Goal: Task Accomplishment & Management: Use online tool/utility

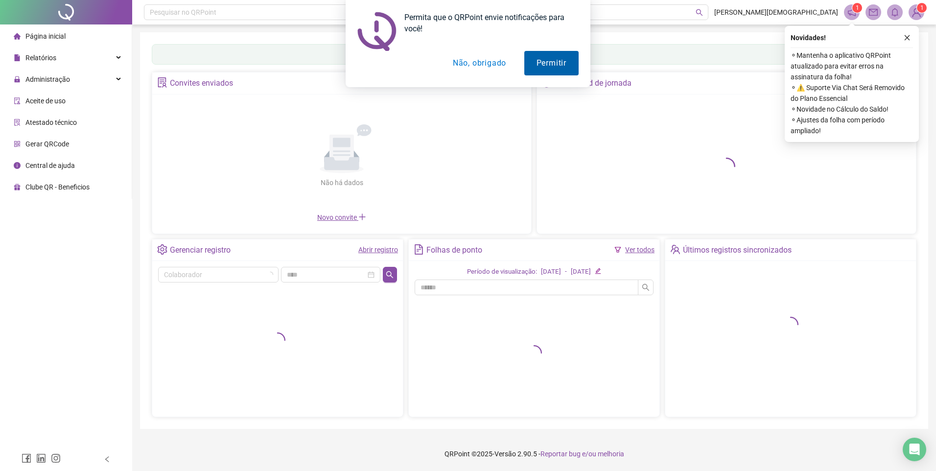
click at [536, 61] on button "Permitir" at bounding box center [551, 63] width 54 height 24
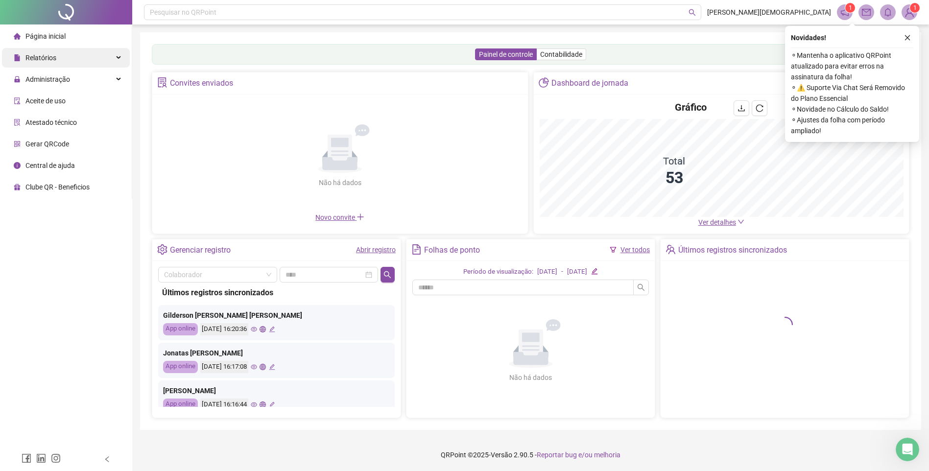
click at [56, 56] on div "Relatórios" at bounding box center [66, 58] width 128 height 20
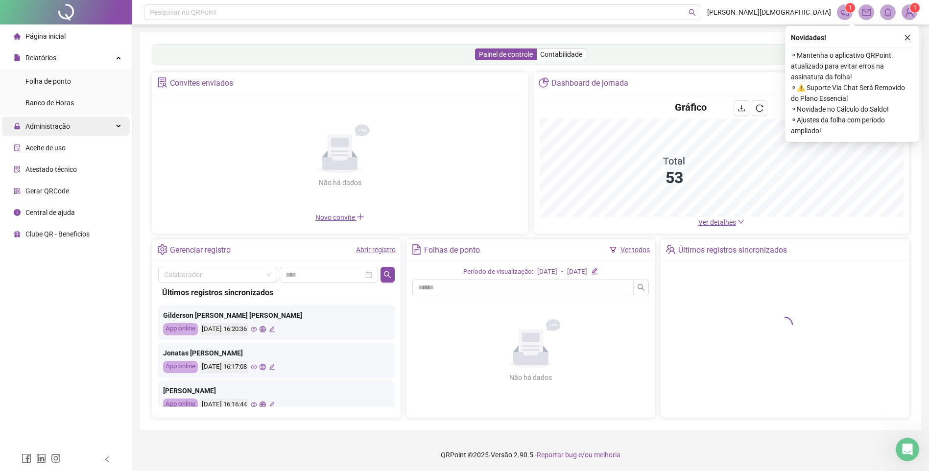
click at [89, 125] on div "Administração" at bounding box center [66, 127] width 128 height 20
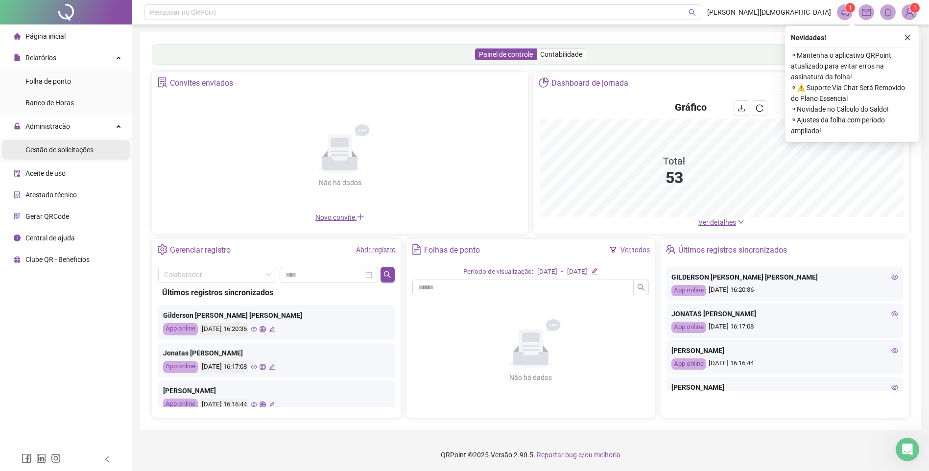
click at [93, 150] on li "Gestão de solicitações" at bounding box center [66, 150] width 128 height 20
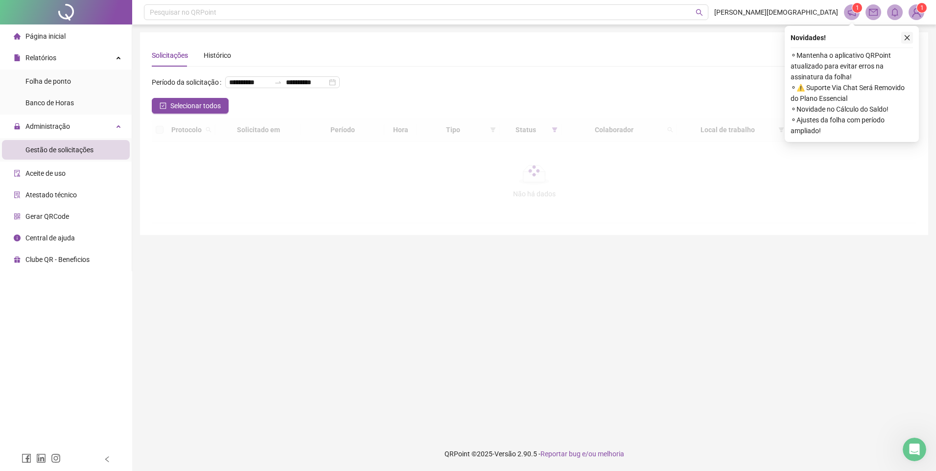
click at [908, 37] on icon "close" at bounding box center [907, 37] width 5 height 5
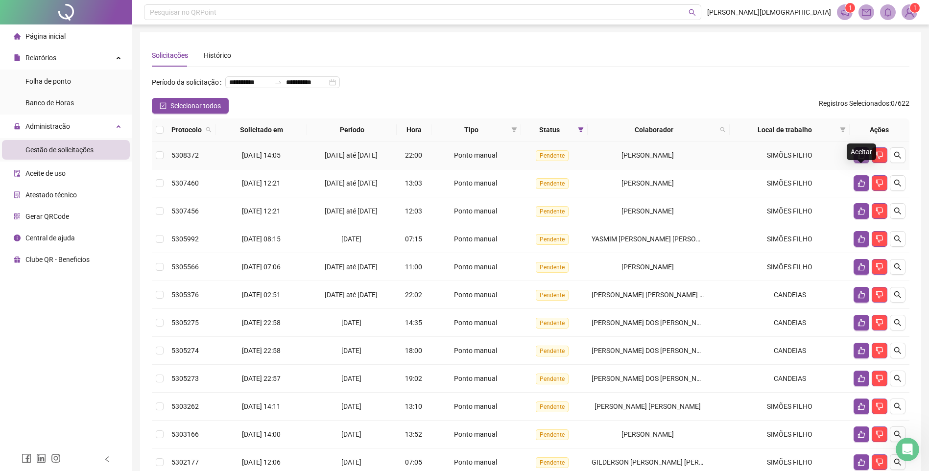
click at [855, 163] on button "button" at bounding box center [861, 155] width 16 height 16
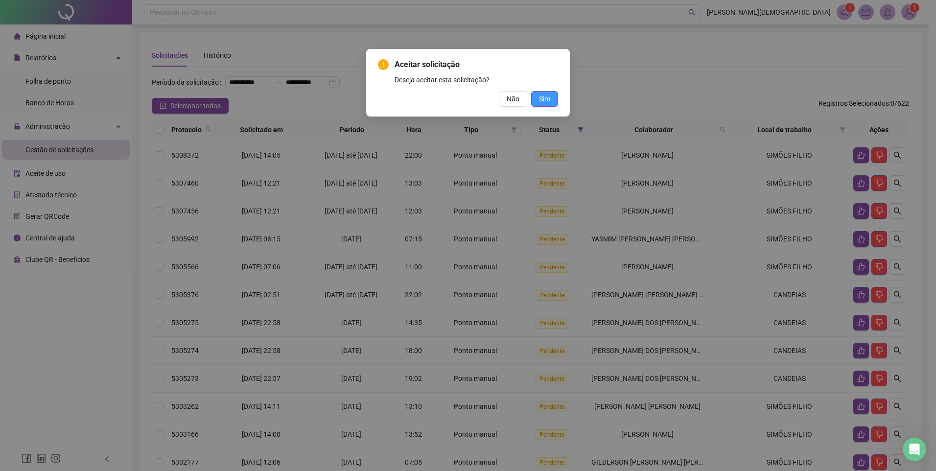
click at [546, 95] on span "Sim" at bounding box center [544, 99] width 11 height 11
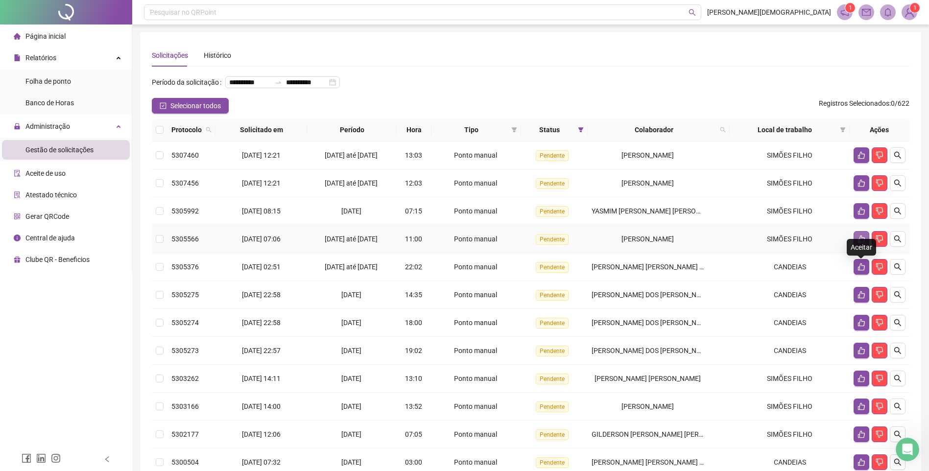
click at [860, 243] on icon "like" at bounding box center [861, 238] width 7 height 7
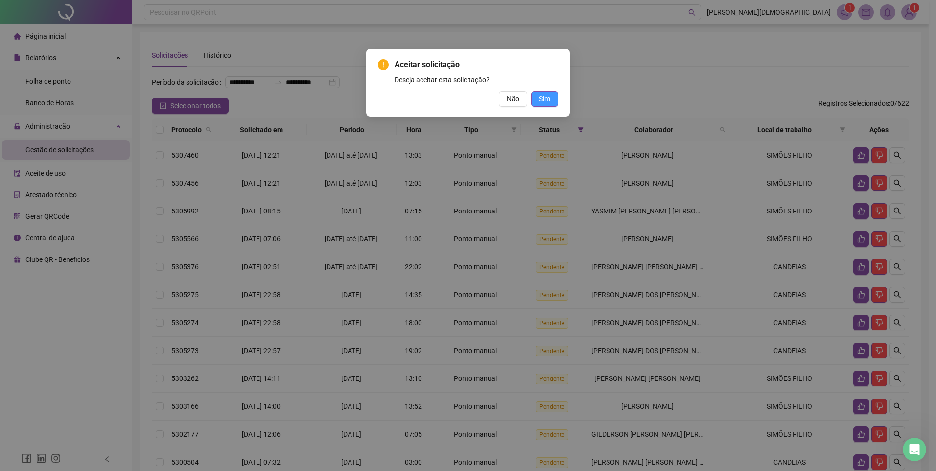
click at [546, 98] on span "Sim" at bounding box center [544, 99] width 11 height 11
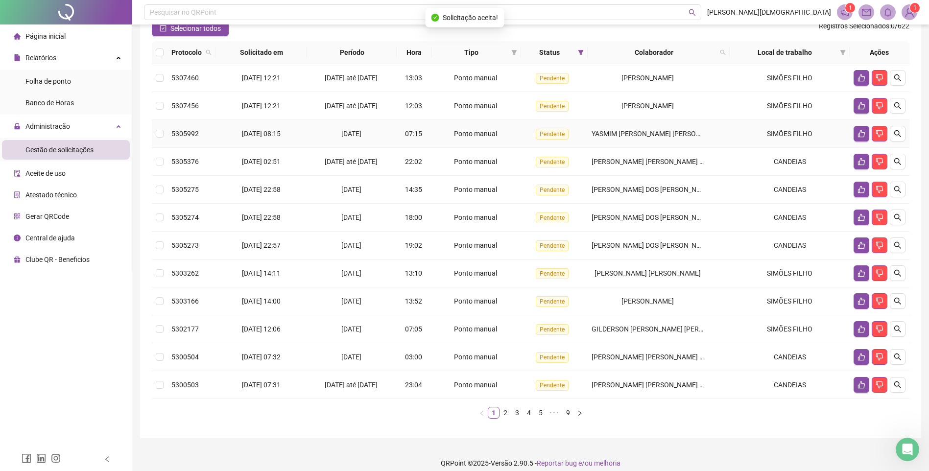
scroll to position [98, 0]
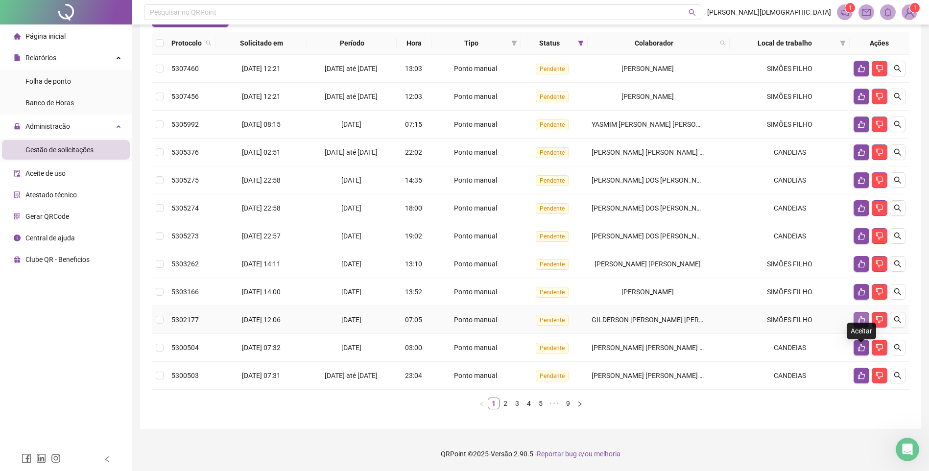
click at [859, 324] on icon "like" at bounding box center [861, 319] width 7 height 7
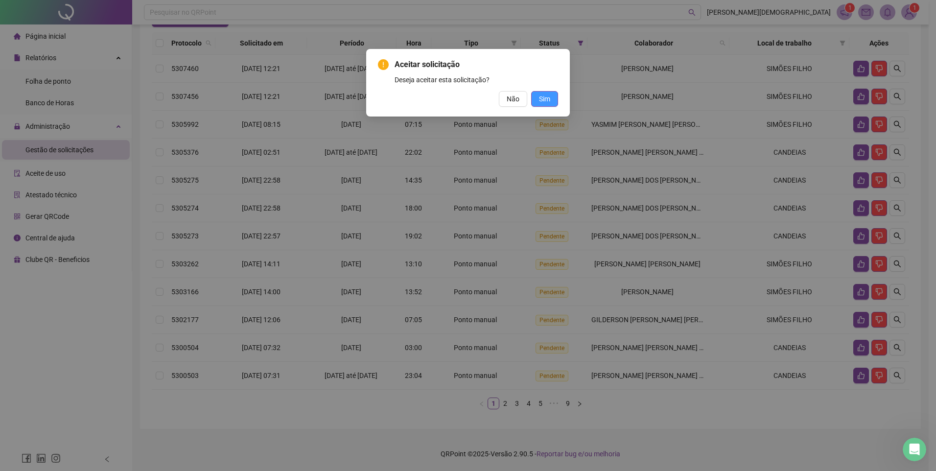
click at [549, 97] on span "Sim" at bounding box center [544, 99] width 11 height 11
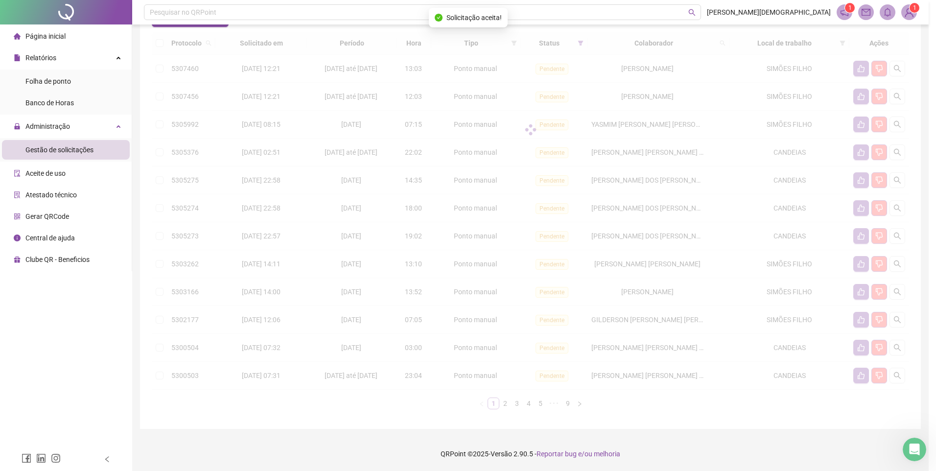
click at [548, 98] on div "Aceitar solicitação Deseja aceitar esta solicitação? Não Sim" at bounding box center [468, 235] width 936 height 471
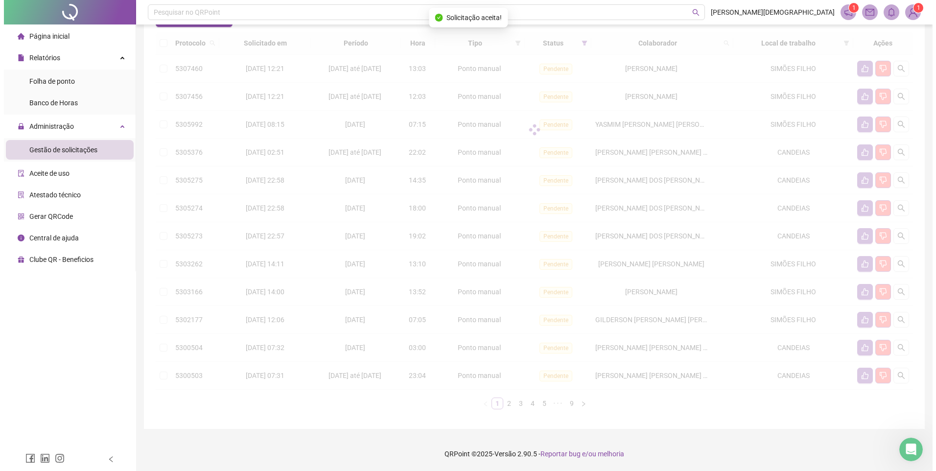
scroll to position [126, 0]
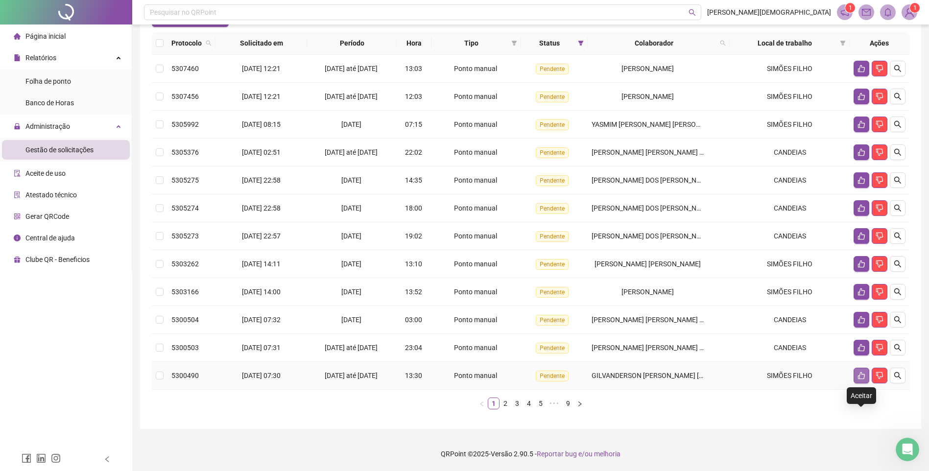
click at [861, 379] on icon "like" at bounding box center [861, 376] width 8 height 8
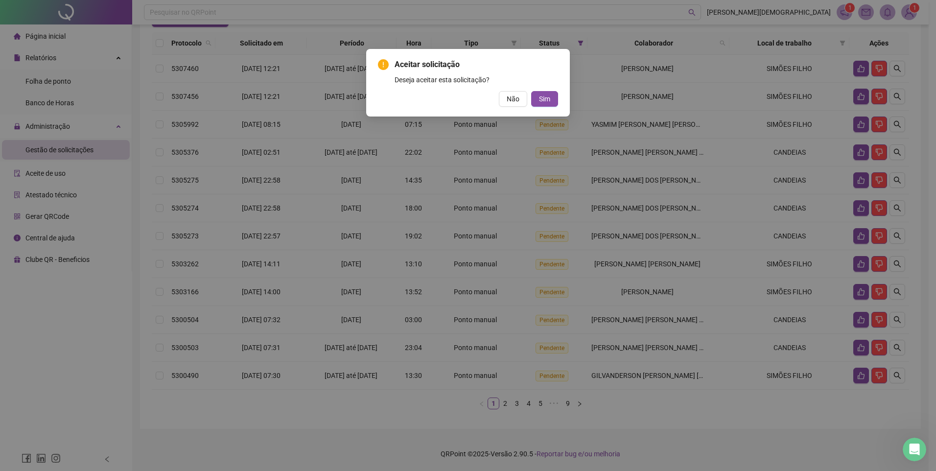
click at [614, 179] on div "Aceitar solicitação Deseja aceitar esta solicitação? Não Sim" at bounding box center [468, 235] width 936 height 471
click at [517, 96] on span "Não" at bounding box center [513, 99] width 13 height 11
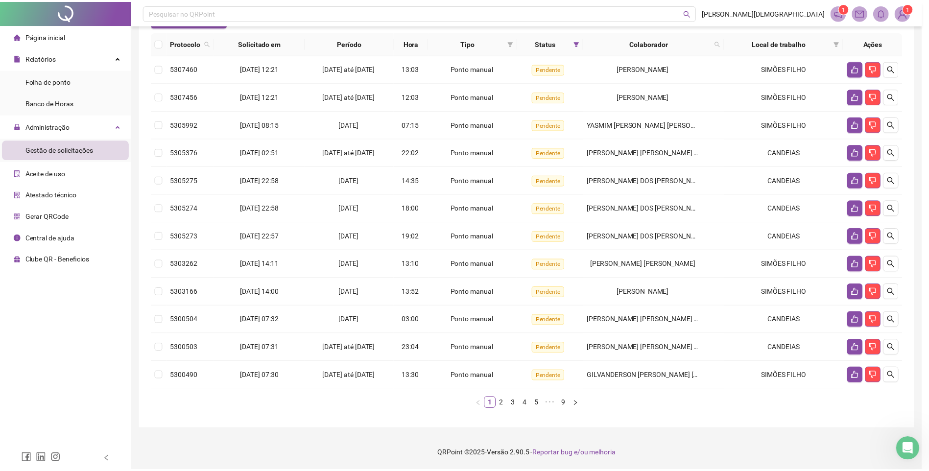
scroll to position [102, 0]
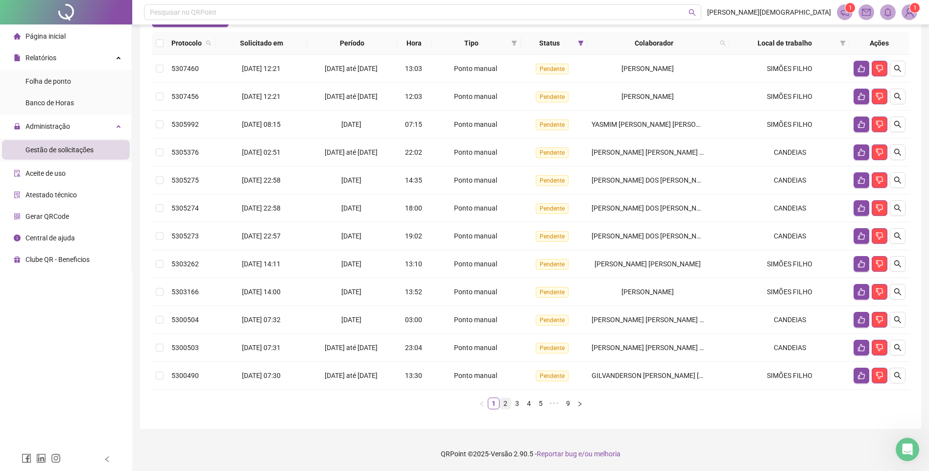
click at [504, 409] on link "2" at bounding box center [505, 403] width 11 height 11
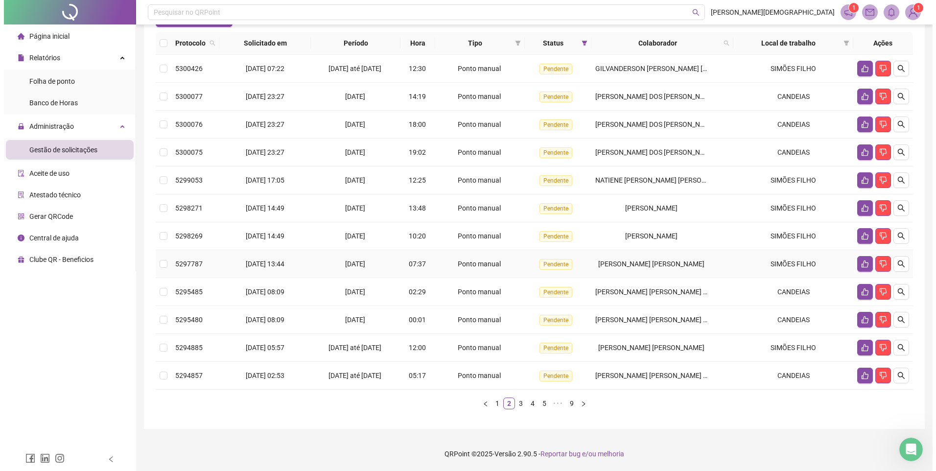
scroll to position [120, 0]
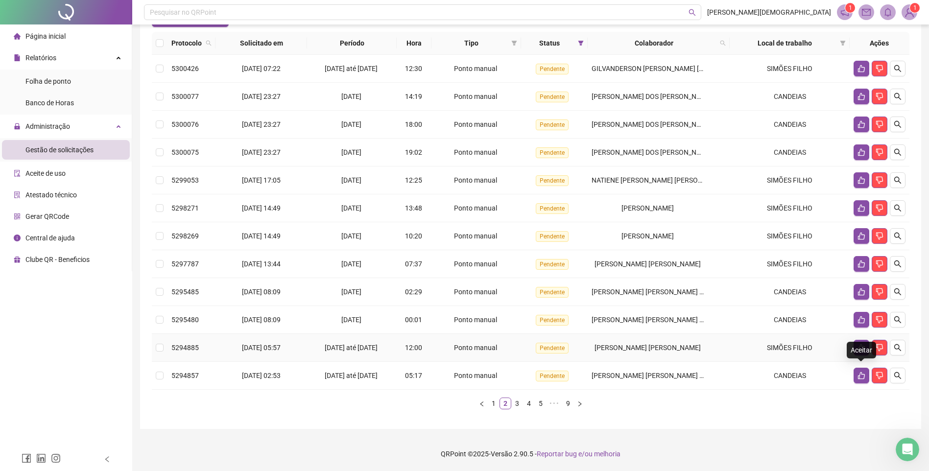
click at [861, 344] on icon "like" at bounding box center [861, 348] width 8 height 8
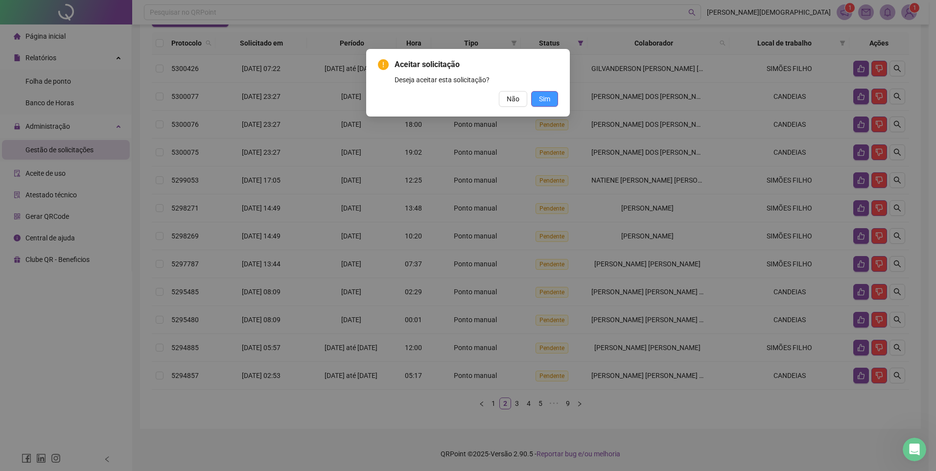
click at [540, 96] on span "Sim" at bounding box center [544, 99] width 11 height 11
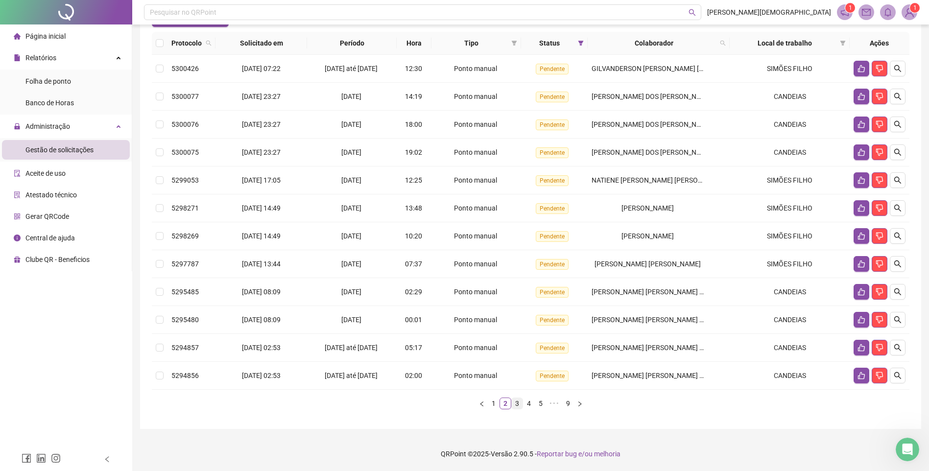
click at [515, 405] on link "3" at bounding box center [517, 403] width 11 height 11
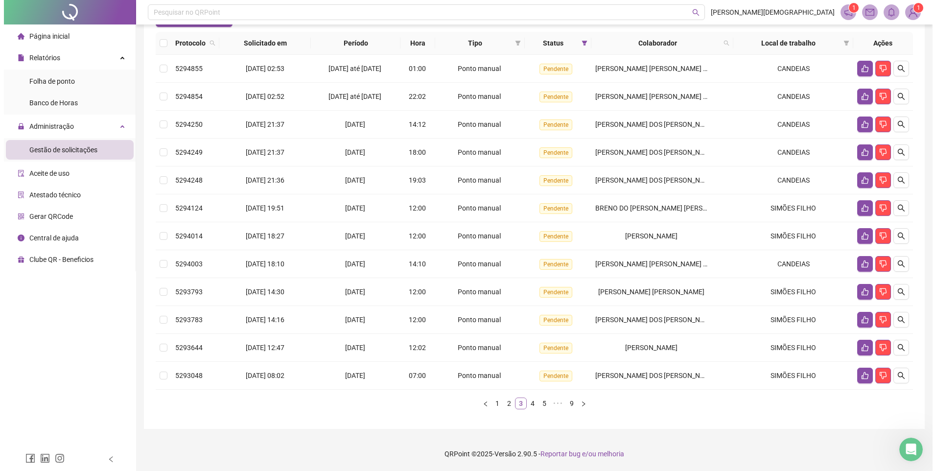
scroll to position [114, 0]
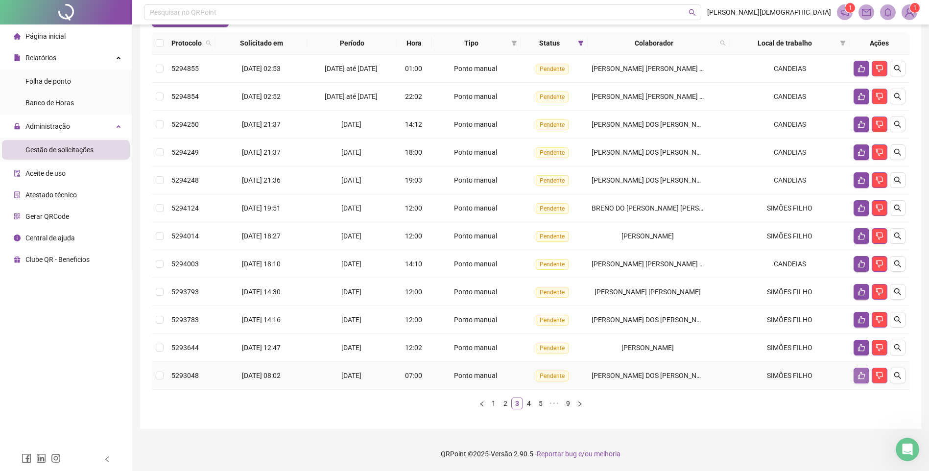
click at [860, 372] on icon "like" at bounding box center [861, 376] width 8 height 8
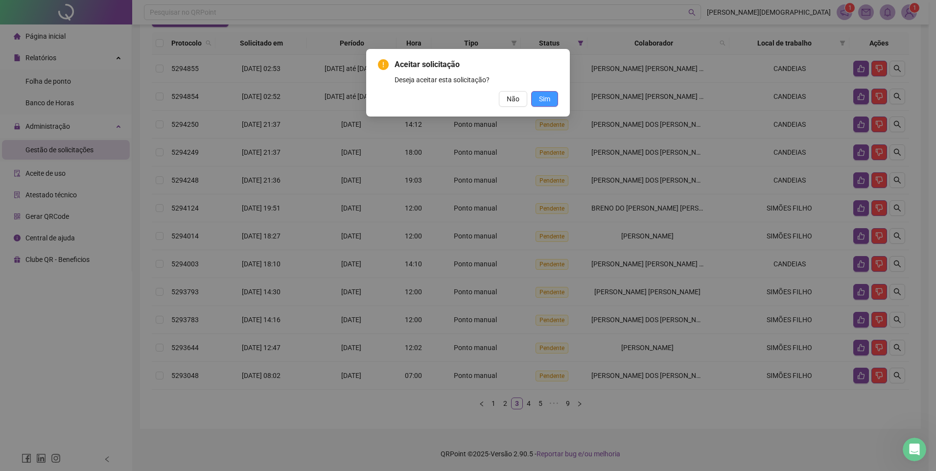
click at [547, 96] on span "Sim" at bounding box center [544, 99] width 11 height 11
click at [551, 102] on button "Sim" at bounding box center [544, 99] width 27 height 16
click at [553, 97] on button "Sim" at bounding box center [544, 99] width 27 height 16
click at [550, 99] on span "Sim" at bounding box center [544, 99] width 11 height 11
click at [542, 97] on span "Sim" at bounding box center [544, 99] width 11 height 11
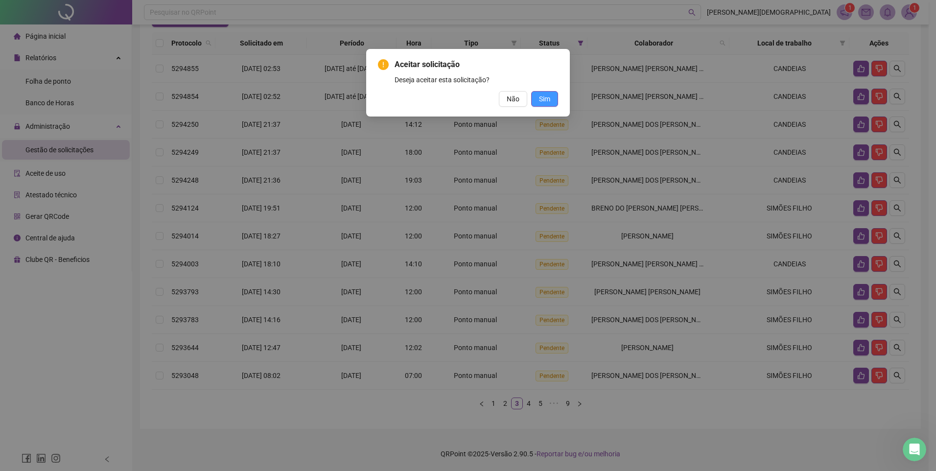
click at [544, 94] on span "Sim" at bounding box center [544, 99] width 11 height 11
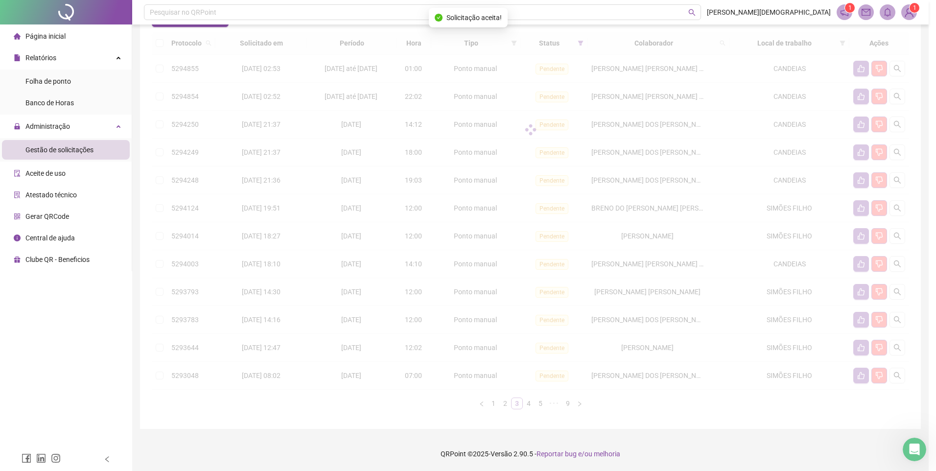
click at [510, 100] on div "Aceitar solicitação Deseja aceitar esta solicitação? Não Sim" at bounding box center [468, 235] width 936 height 471
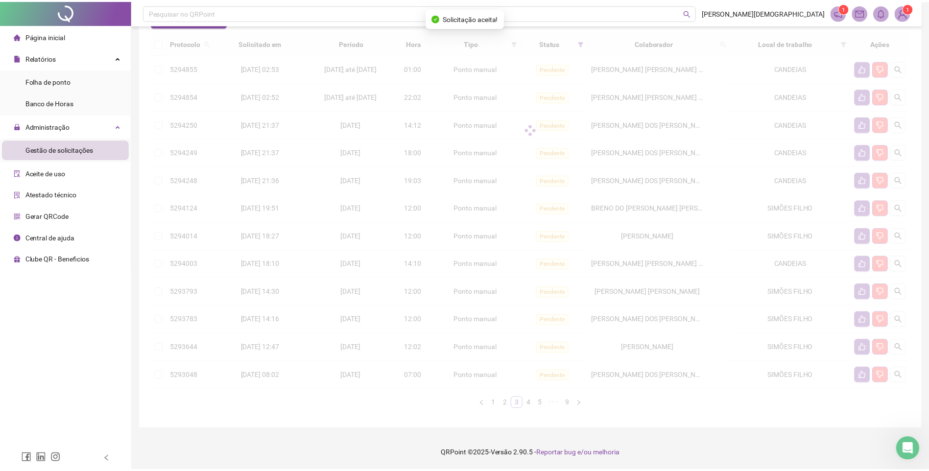
scroll to position [102, 0]
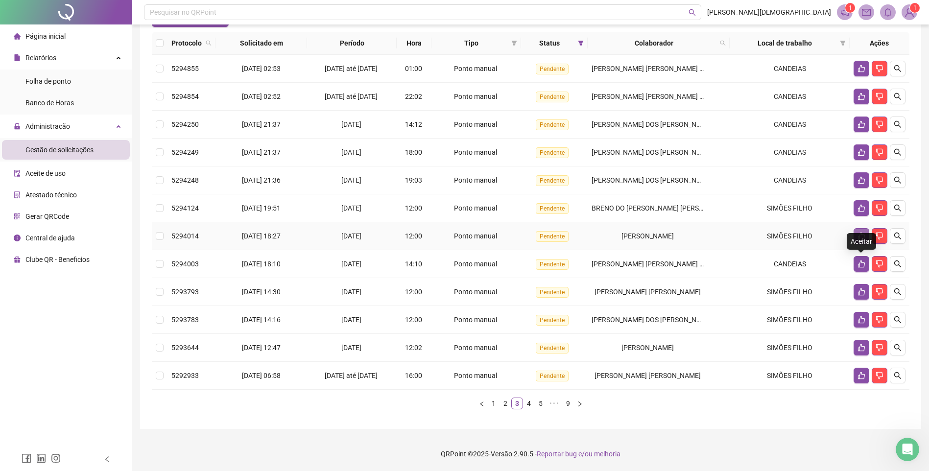
click at [861, 240] on icon "like" at bounding box center [861, 236] width 8 height 8
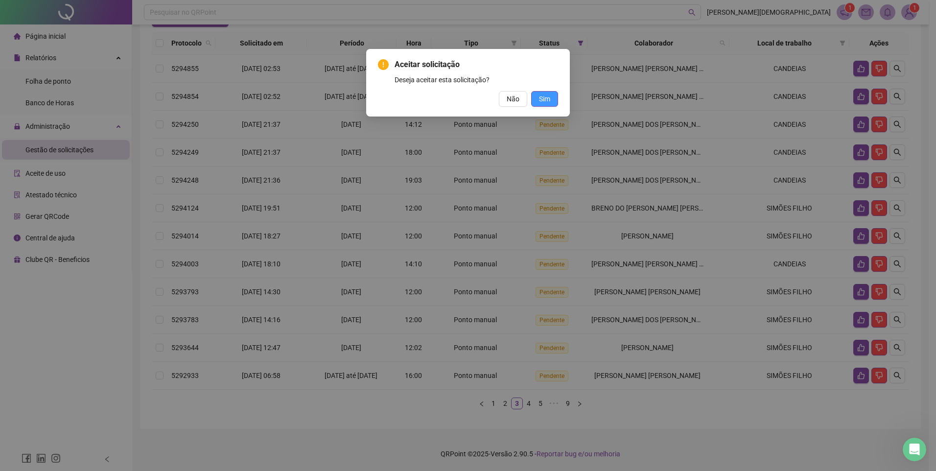
click at [548, 102] on span "Sim" at bounding box center [544, 99] width 11 height 11
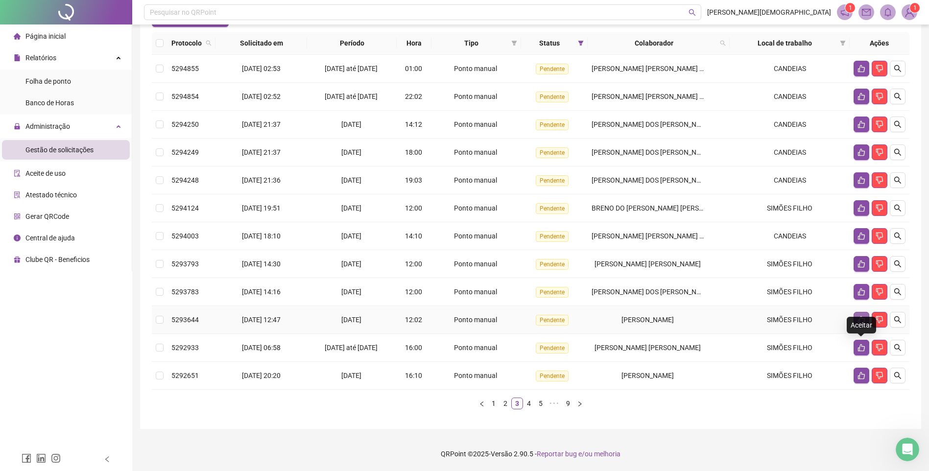
click at [860, 324] on icon "like" at bounding box center [861, 320] width 8 height 8
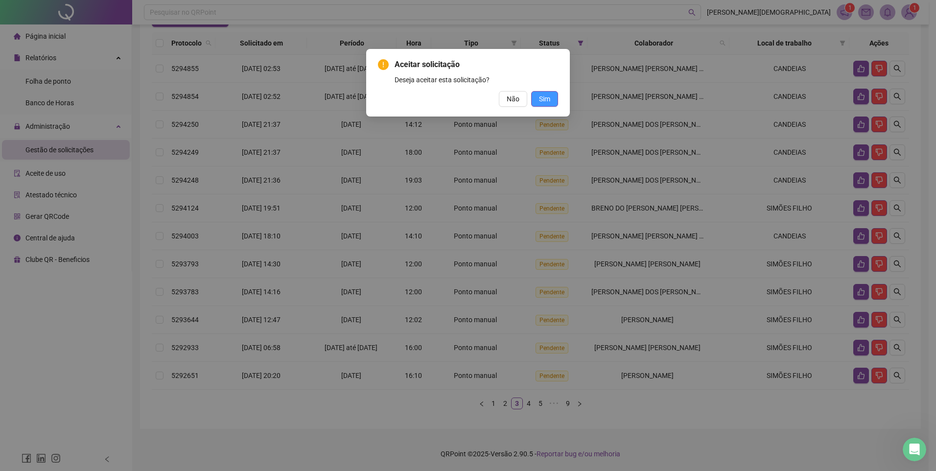
click at [537, 95] on button "Sim" at bounding box center [544, 99] width 27 height 16
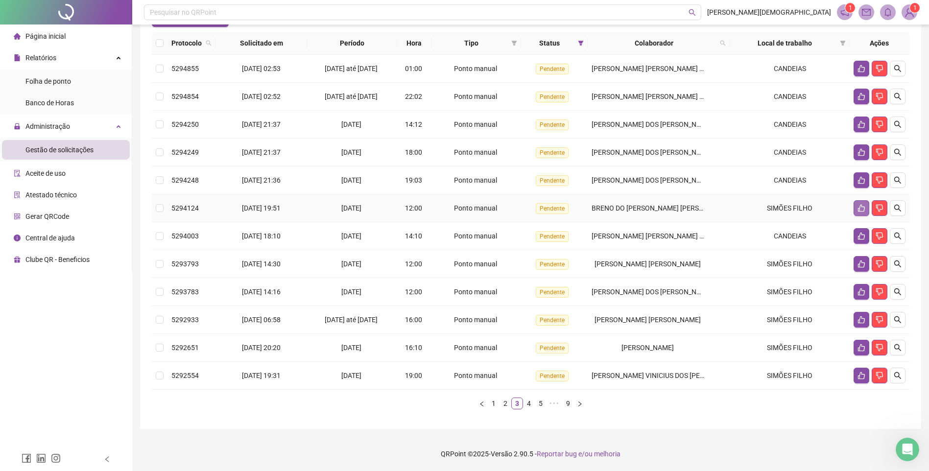
click at [859, 212] on icon "like" at bounding box center [861, 208] width 8 height 8
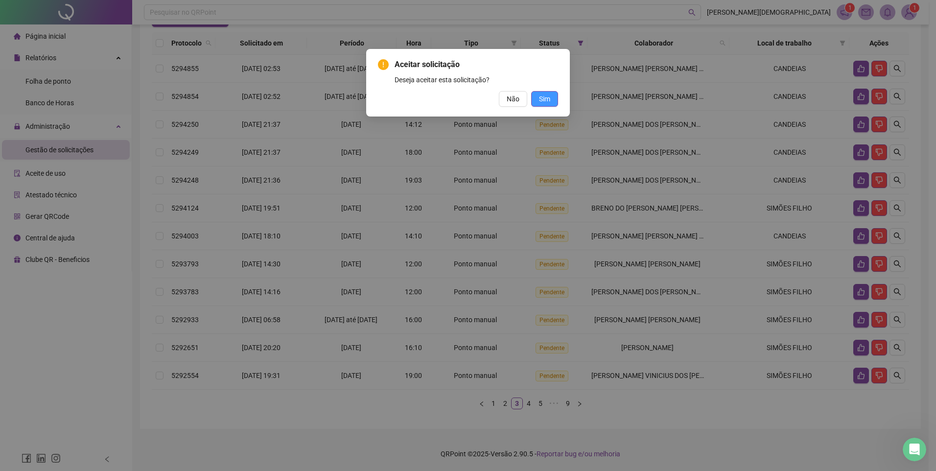
click at [546, 94] on span "Sim" at bounding box center [544, 99] width 11 height 11
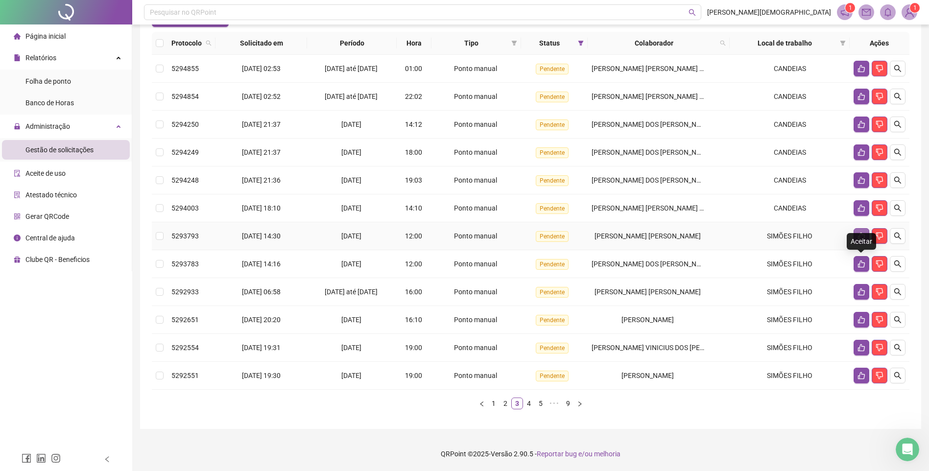
click at [857, 240] on icon "like" at bounding box center [861, 236] width 8 height 8
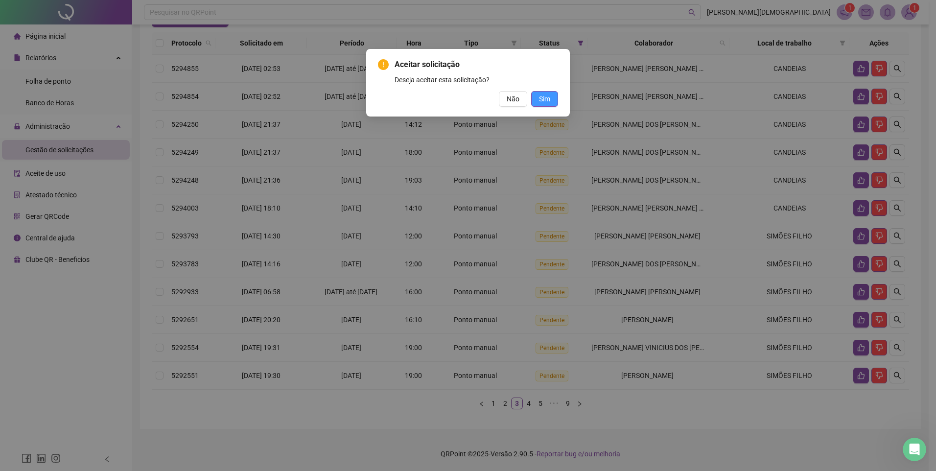
click at [546, 99] on span "Sim" at bounding box center [544, 99] width 11 height 11
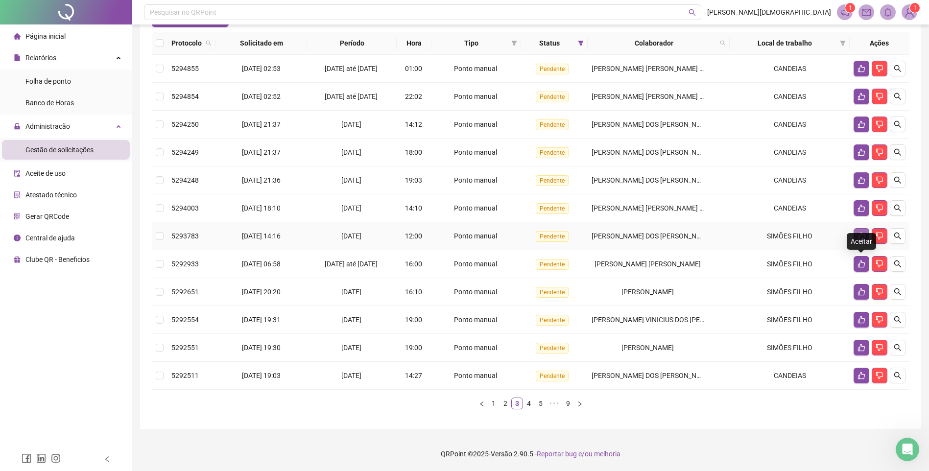
click at [855, 244] on button "button" at bounding box center [861, 236] width 16 height 16
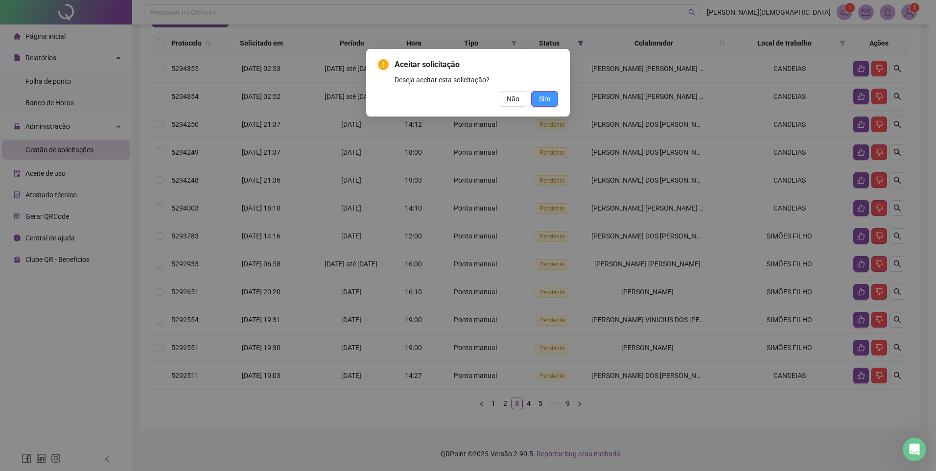
click at [544, 102] on span "Sim" at bounding box center [544, 99] width 11 height 11
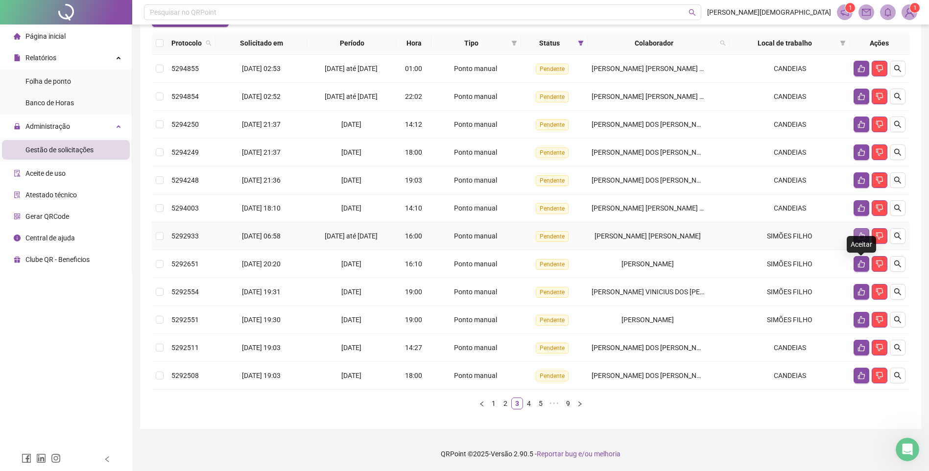
click at [856, 244] on button "button" at bounding box center [861, 236] width 16 height 16
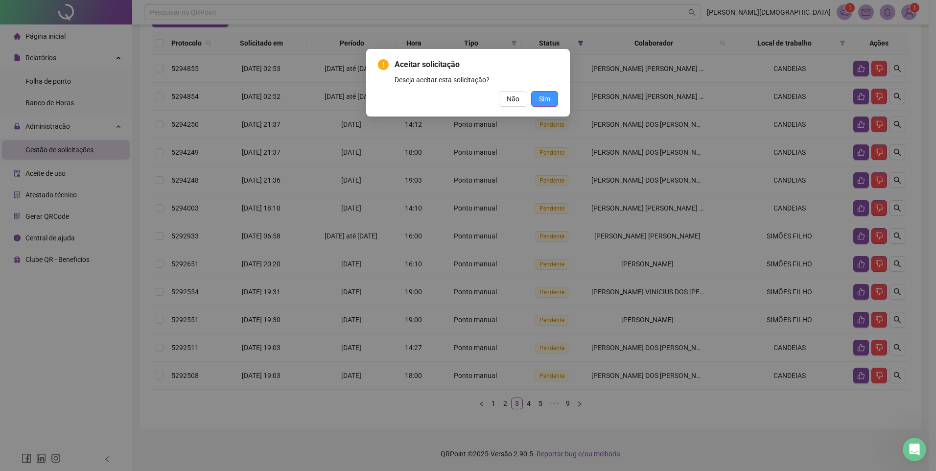
click at [549, 98] on span "Sim" at bounding box center [544, 99] width 11 height 11
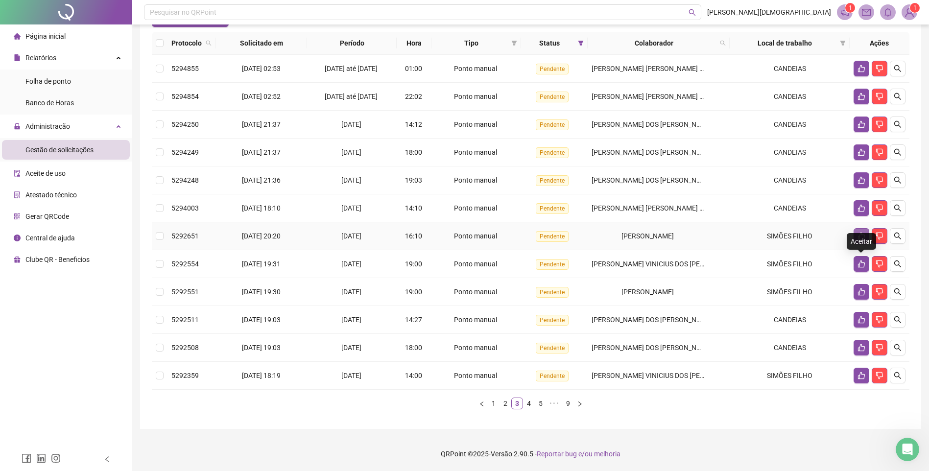
click at [859, 240] on icon "like" at bounding box center [861, 236] width 8 height 8
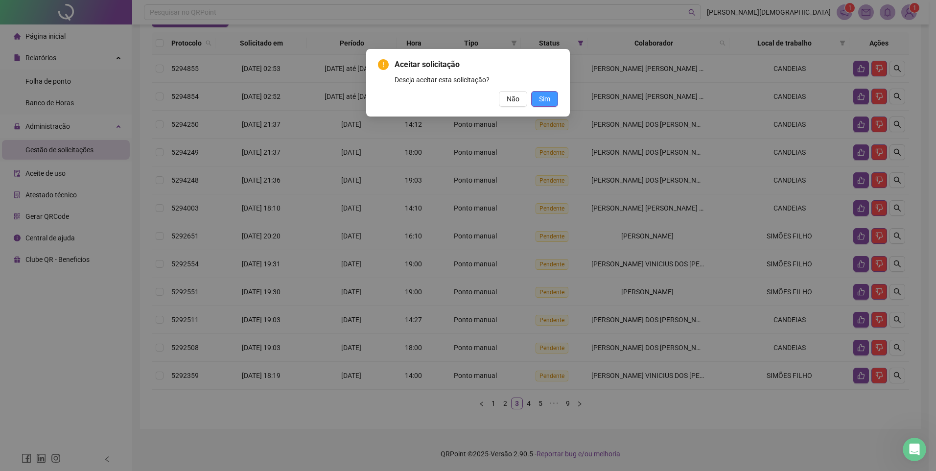
click at [539, 99] on span "Sim" at bounding box center [544, 99] width 11 height 11
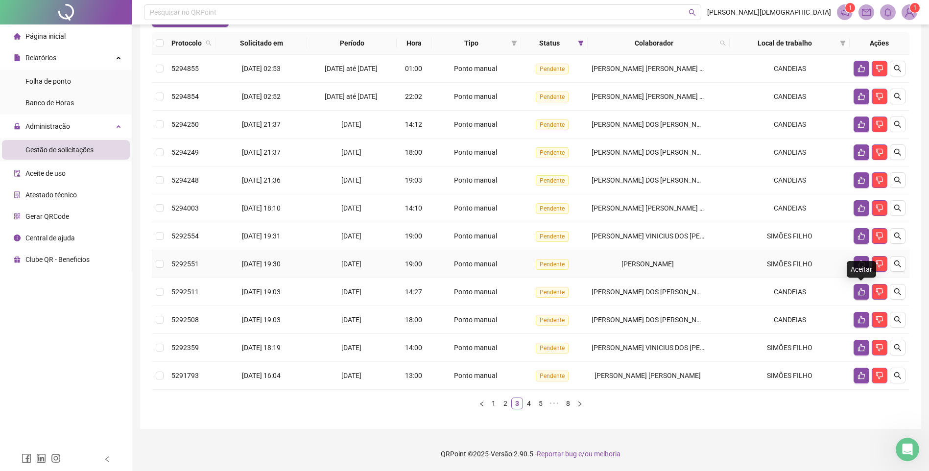
click at [852, 272] on td at bounding box center [879, 264] width 60 height 28
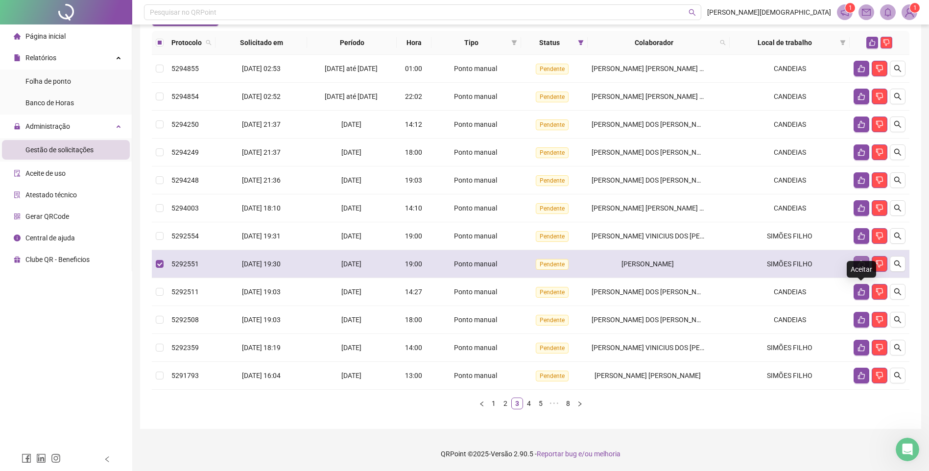
click at [861, 268] on icon "like" at bounding box center [861, 264] width 8 height 8
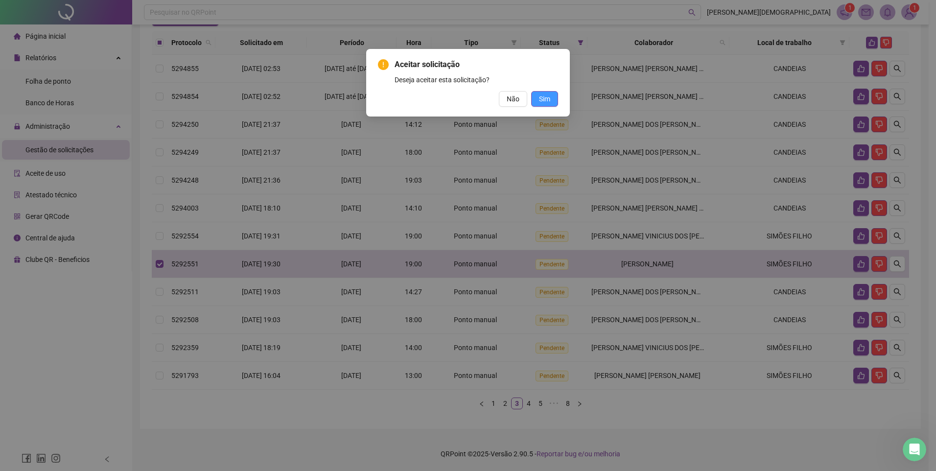
click at [547, 99] on span "Sim" at bounding box center [544, 99] width 11 height 11
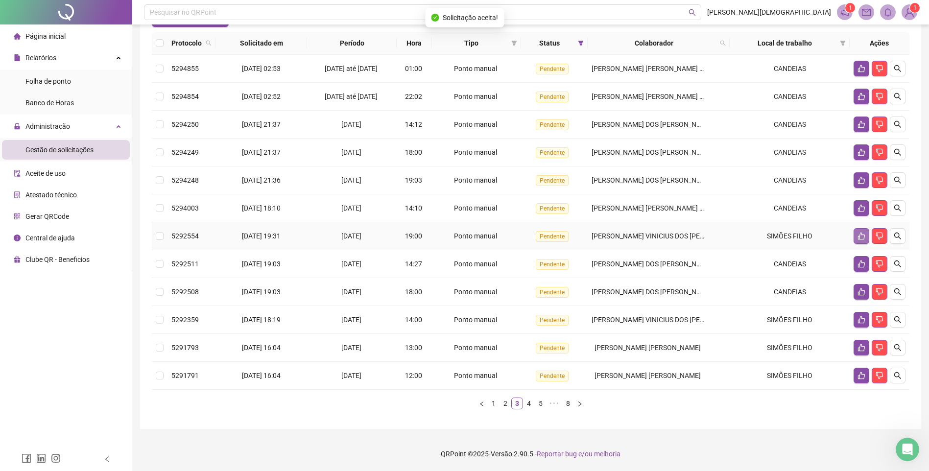
click at [859, 240] on icon "like" at bounding box center [861, 236] width 7 height 7
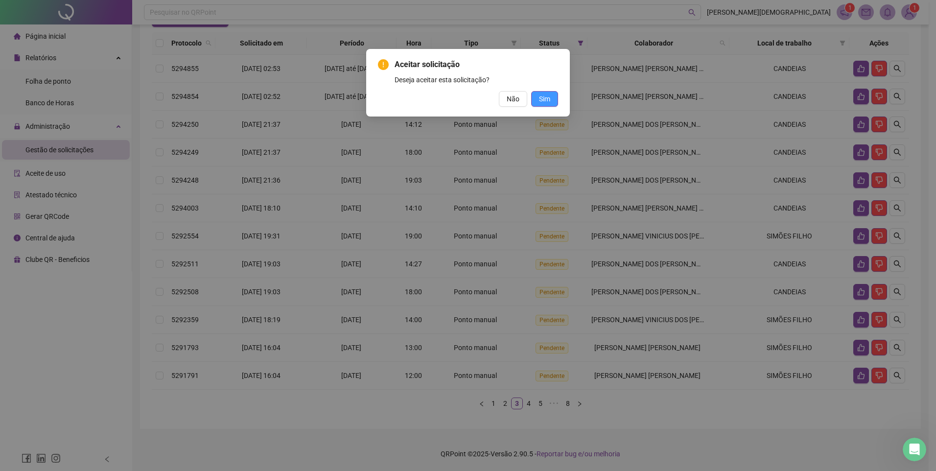
click at [551, 98] on button "Sim" at bounding box center [544, 99] width 27 height 16
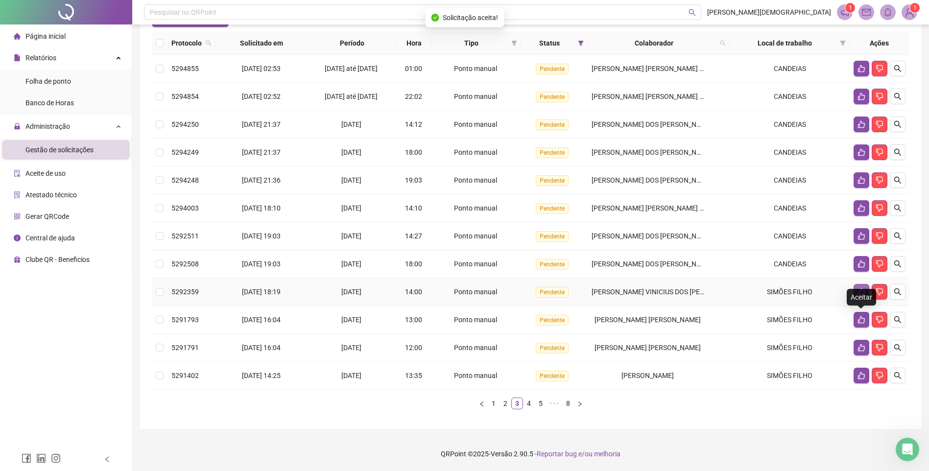
click at [861, 296] on icon "like" at bounding box center [861, 291] width 7 height 7
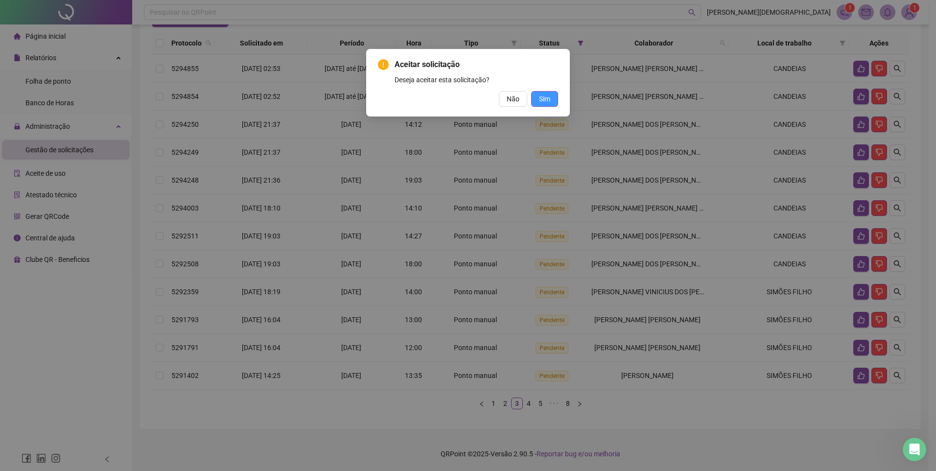
click at [549, 101] on span "Sim" at bounding box center [544, 99] width 11 height 11
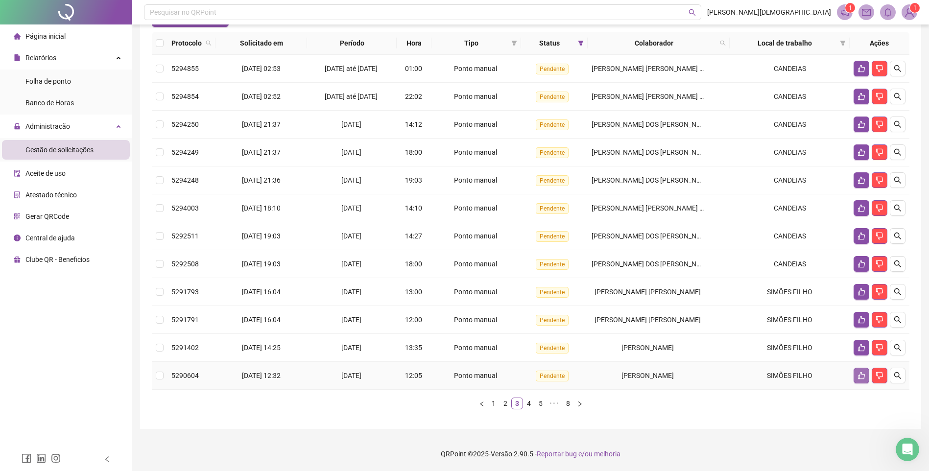
click at [861, 379] on icon "like" at bounding box center [861, 376] width 8 height 8
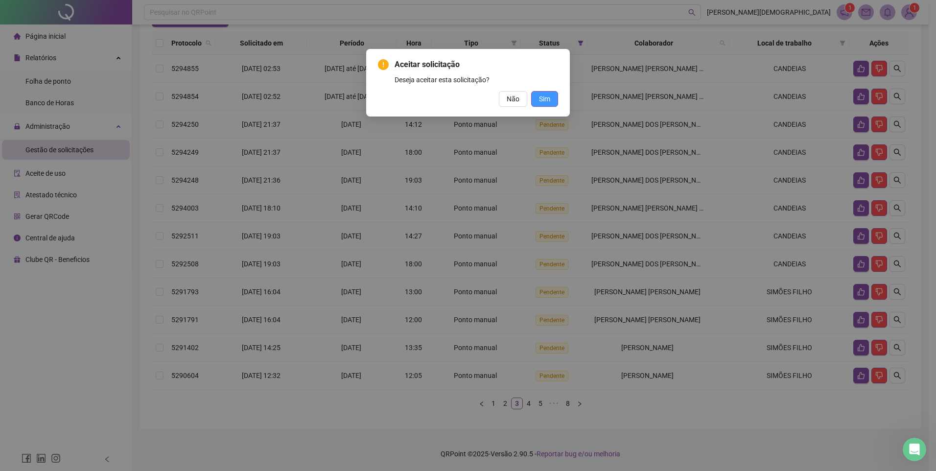
click at [549, 101] on span "Sim" at bounding box center [544, 99] width 11 height 11
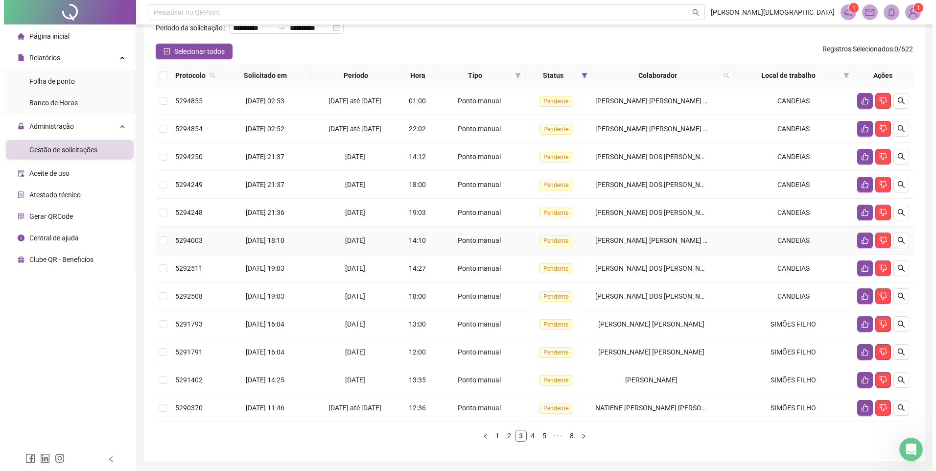
scroll to position [120, 0]
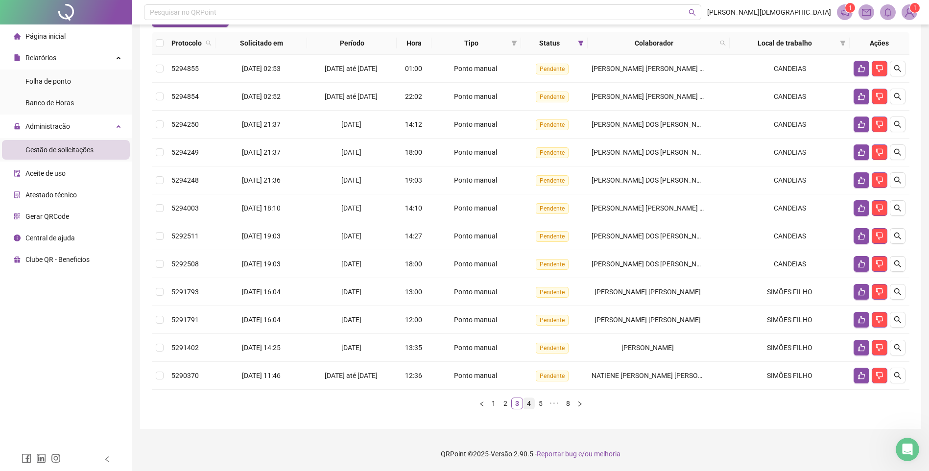
click at [530, 402] on link "4" at bounding box center [528, 403] width 11 height 11
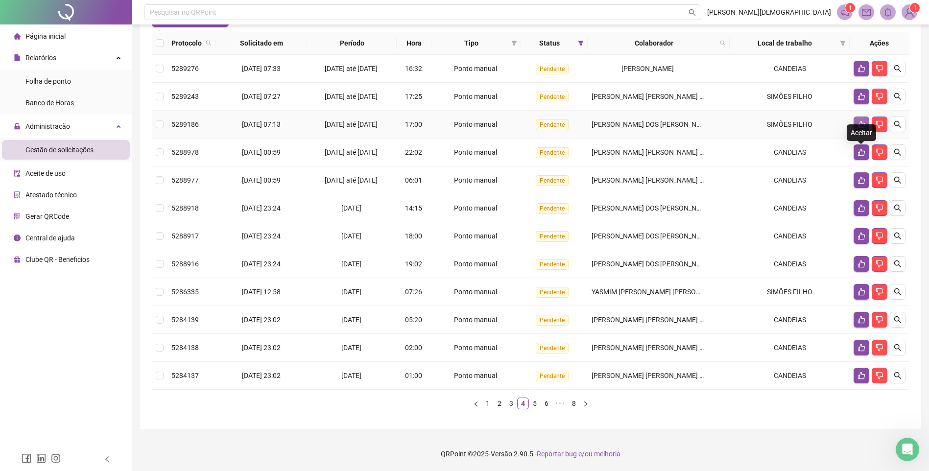
click at [853, 121] on button "button" at bounding box center [861, 125] width 16 height 16
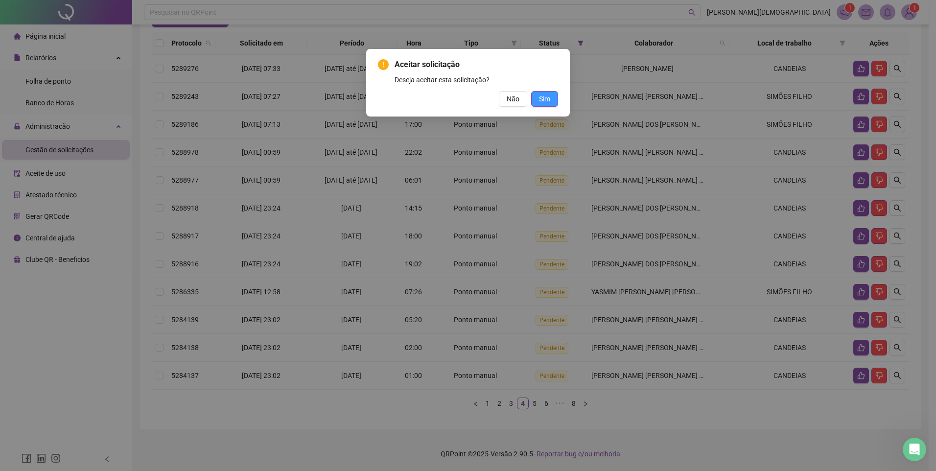
click at [552, 98] on button "Sim" at bounding box center [544, 99] width 27 height 16
click at [545, 99] on span "Sim" at bounding box center [544, 99] width 11 height 11
click at [548, 96] on span "Sim" at bounding box center [544, 99] width 11 height 11
click at [549, 99] on span "Sim" at bounding box center [544, 99] width 11 height 11
click at [514, 100] on span "Não" at bounding box center [513, 99] width 13 height 11
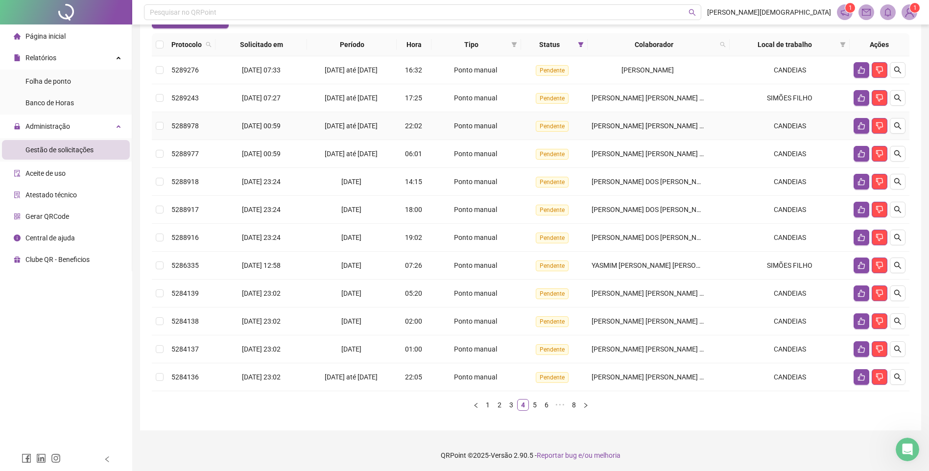
scroll to position [102, 0]
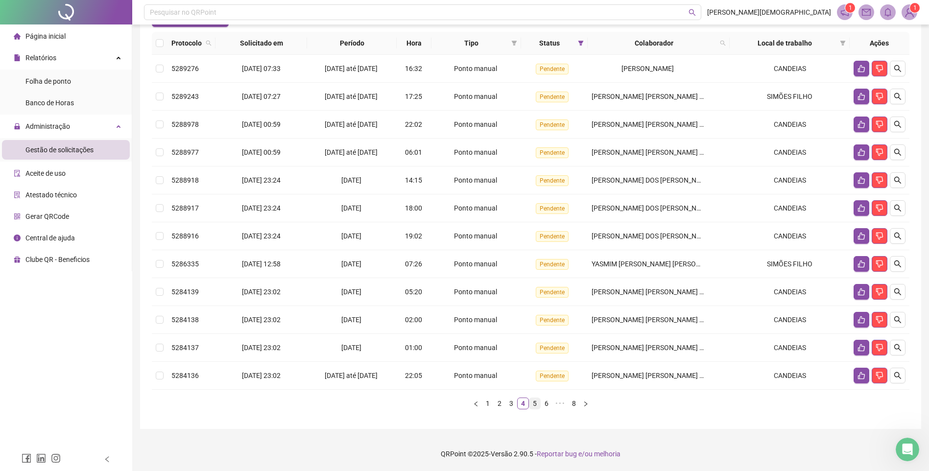
click at [530, 409] on link "5" at bounding box center [534, 403] width 11 height 11
click at [862, 379] on icon "like" at bounding box center [861, 376] width 8 height 8
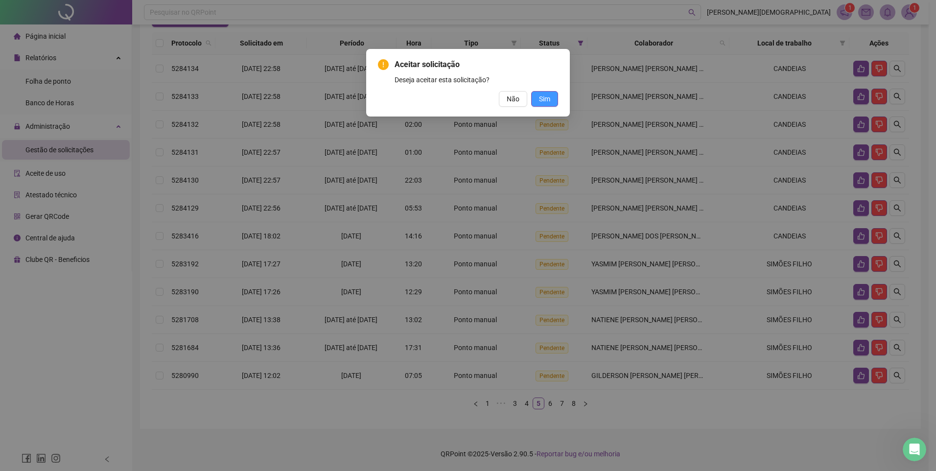
click at [535, 96] on button "Sim" at bounding box center [544, 99] width 27 height 16
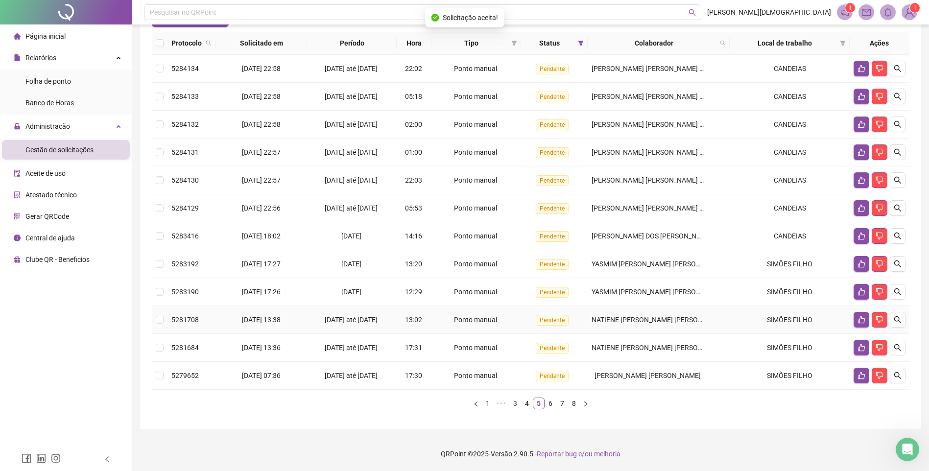
scroll to position [155, 0]
click at [549, 400] on link "6" at bounding box center [550, 403] width 11 height 11
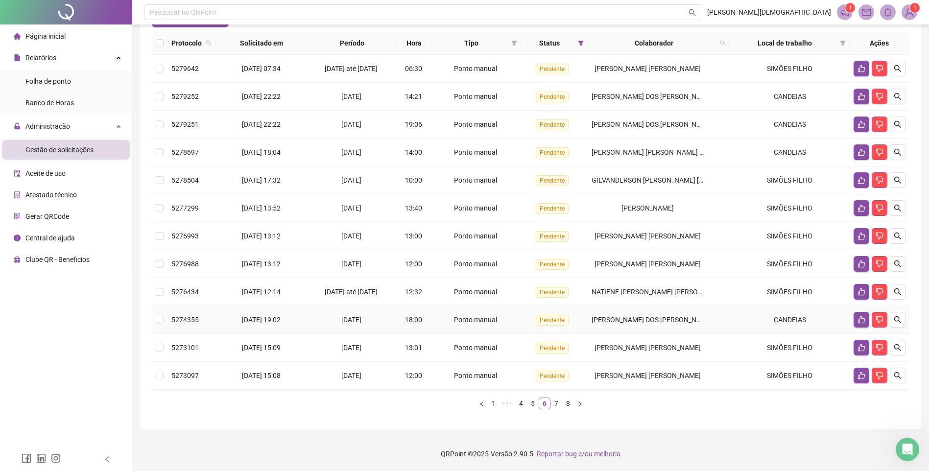
scroll to position [114, 0]
click at [555, 404] on link "7" at bounding box center [556, 403] width 11 height 11
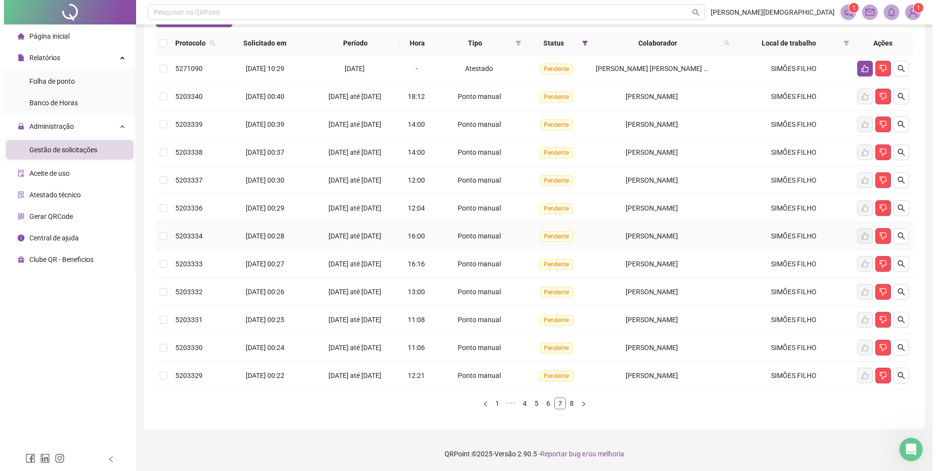
scroll to position [0, 0]
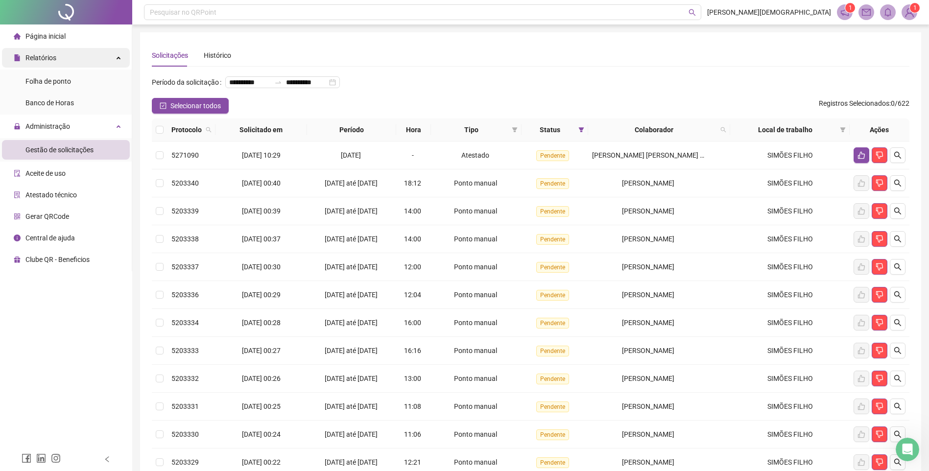
click at [63, 59] on div "Relatórios" at bounding box center [66, 58] width 128 height 20
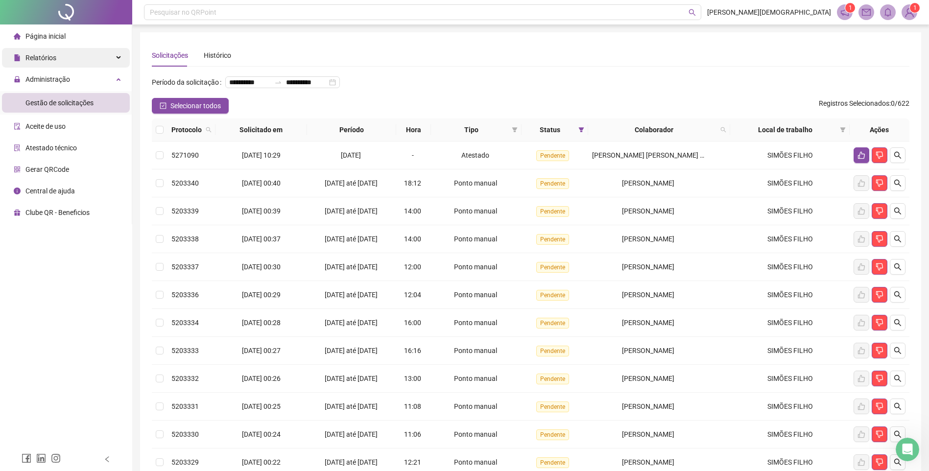
click at [63, 59] on div "Relatórios" at bounding box center [66, 58] width 128 height 20
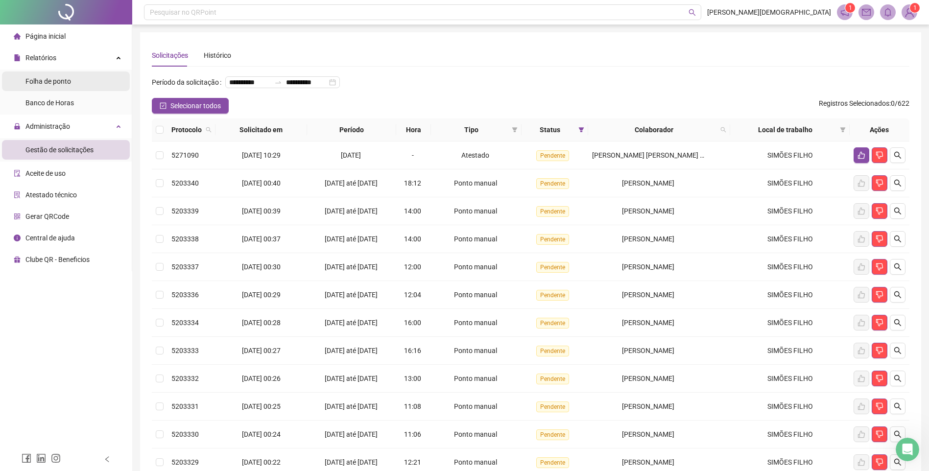
click at [65, 80] on span "Folha de ponto" at bounding box center [48, 81] width 46 height 8
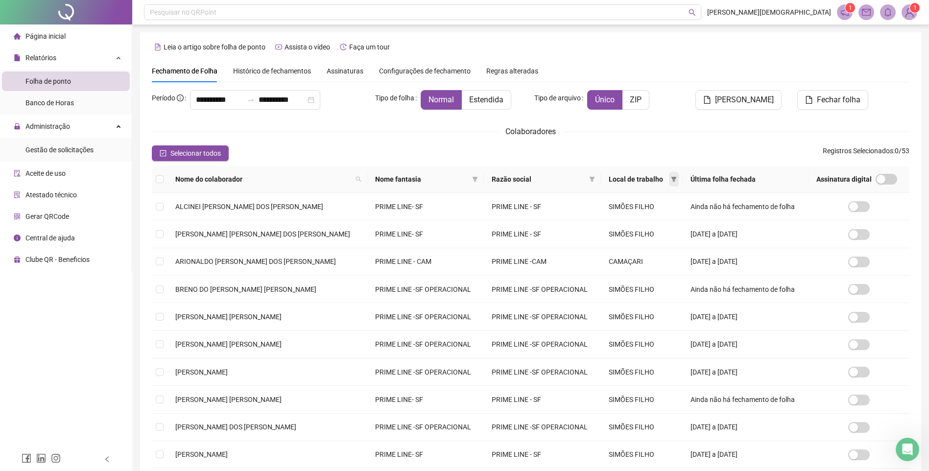
click at [671, 182] on icon "filter" at bounding box center [674, 179] width 6 height 6
click at [657, 235] on button "OK" at bounding box center [650, 234] width 17 height 12
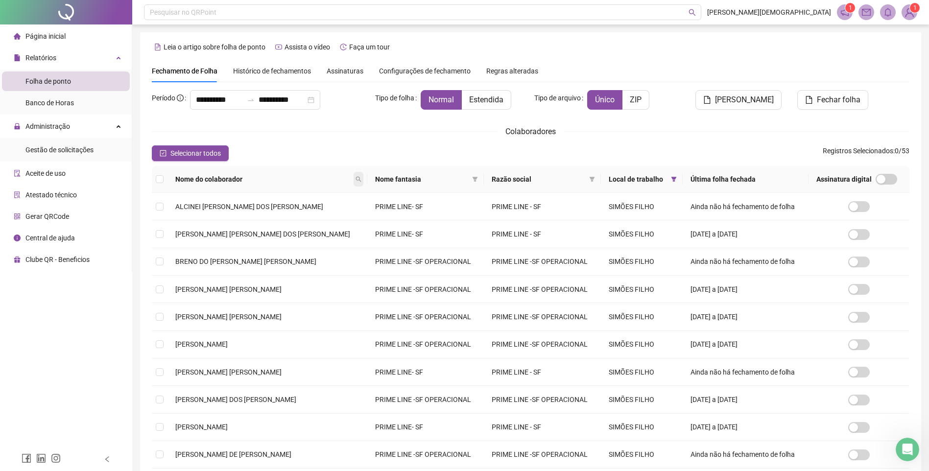
click at [353, 176] on span at bounding box center [358, 179] width 10 height 15
type input "******"
click at [274, 211] on span "Buscar" at bounding box center [267, 214] width 22 height 11
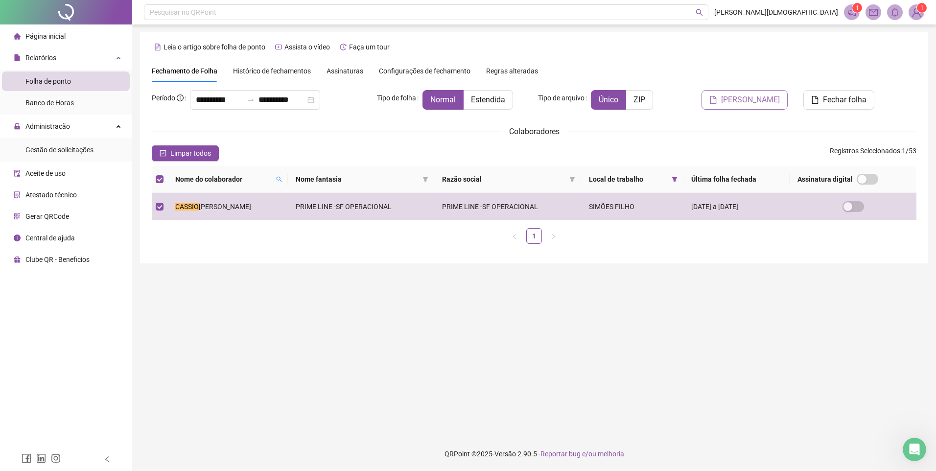
click at [752, 100] on span "[PERSON_NAME]" at bounding box center [750, 100] width 59 height 12
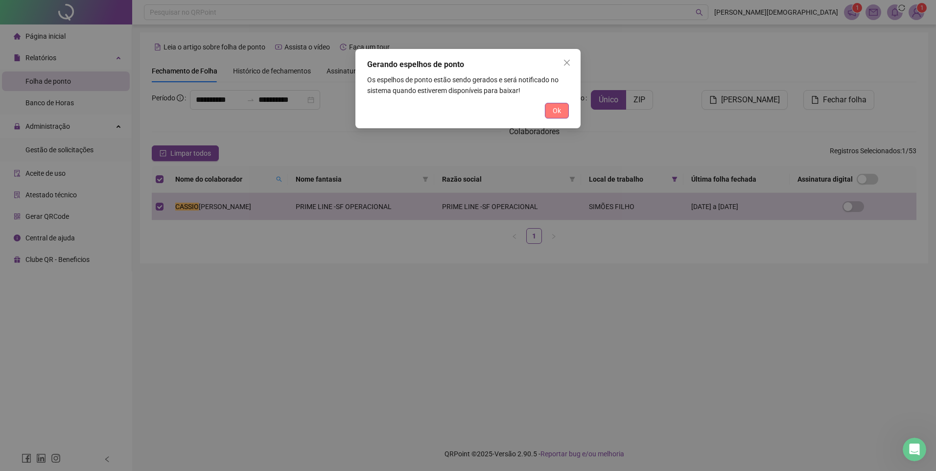
click at [561, 113] on span "Ok" at bounding box center [557, 110] width 8 height 11
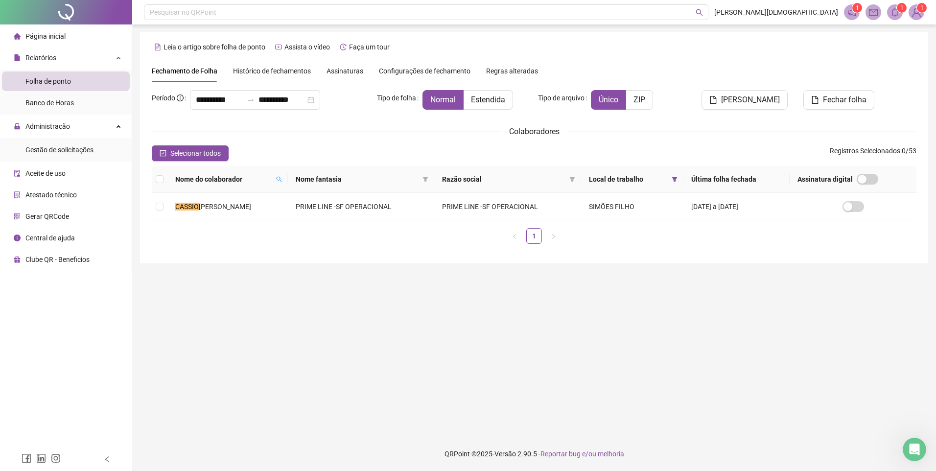
drag, startPoint x: 905, startPoint y: 0, endPoint x: 693, endPoint y: 34, distance: 214.6
click at [693, 34] on div "**********" at bounding box center [534, 147] width 788 height 231
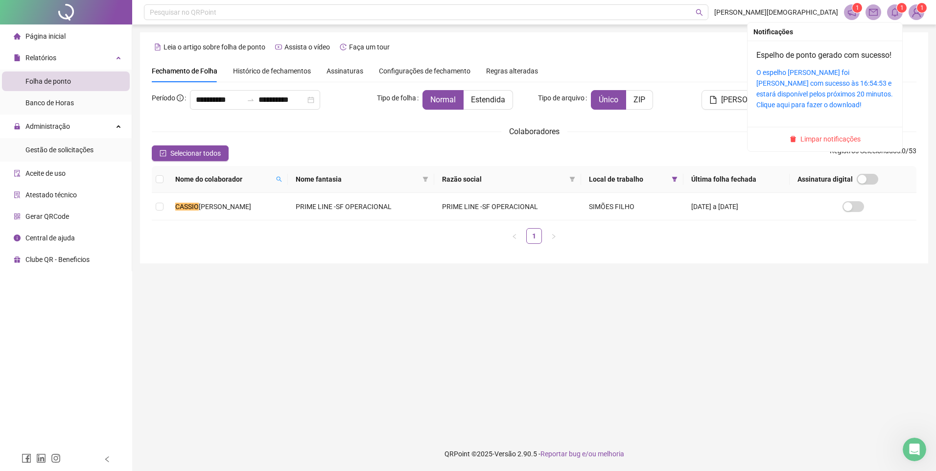
click at [895, 12] on icon "bell" at bounding box center [894, 12] width 9 height 9
click at [829, 94] on link "O espelho [PERSON_NAME] foi [PERSON_NAME] com sucesso às 16:54:53 e estará disp…" at bounding box center [824, 89] width 137 height 40
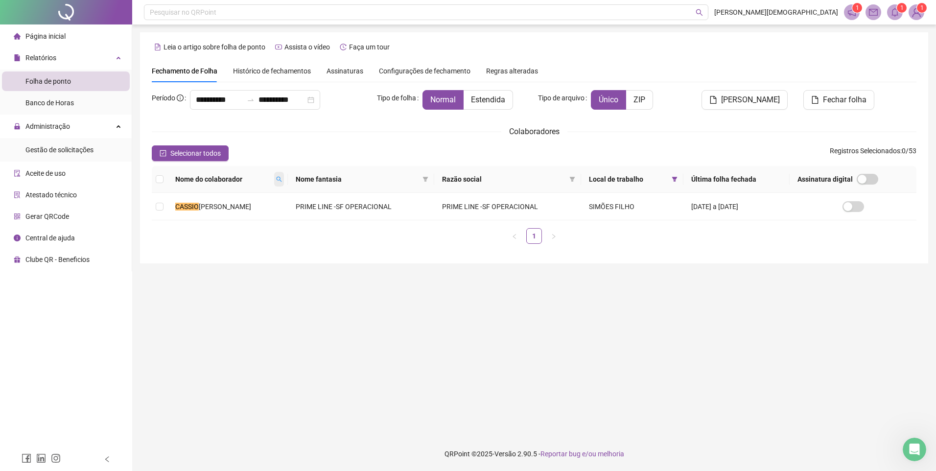
click at [282, 178] on icon "search" at bounding box center [279, 179] width 6 height 6
click at [264, 212] on span "Buscar" at bounding box center [257, 214] width 22 height 11
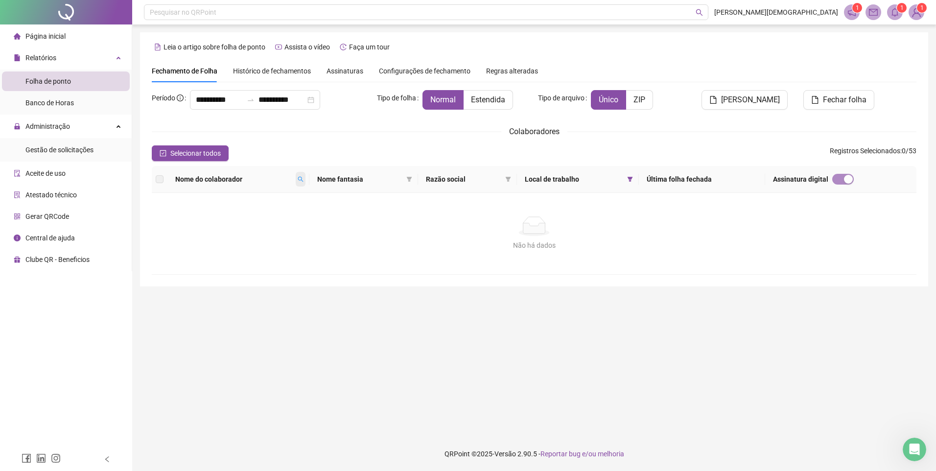
click at [303, 176] on span at bounding box center [301, 179] width 10 height 15
click at [257, 194] on input "******" at bounding box center [263, 196] width 92 height 16
type input "*****"
click at [241, 213] on span "Buscar" at bounding box center [245, 214] width 22 height 11
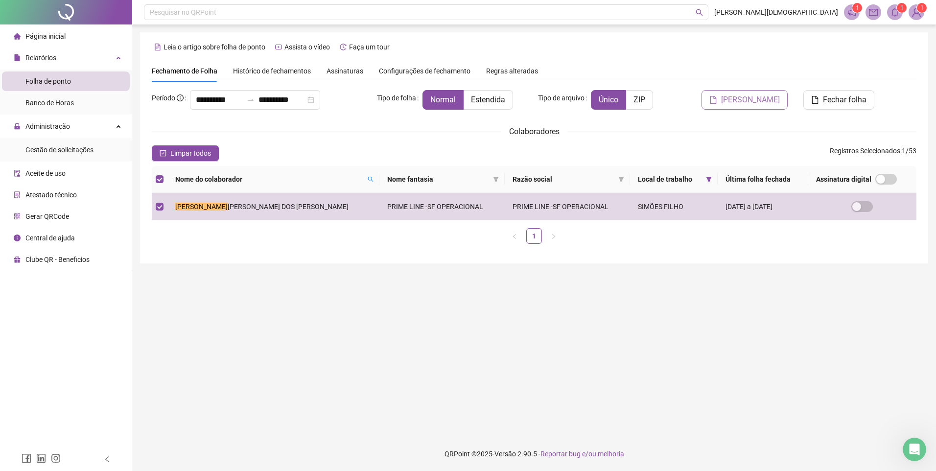
click at [765, 101] on span "[PERSON_NAME]" at bounding box center [750, 100] width 59 height 12
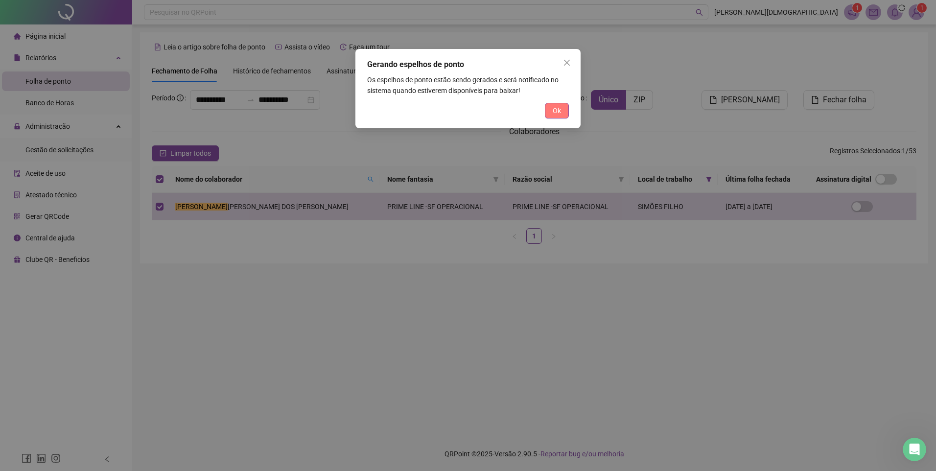
click at [557, 112] on span "Ok" at bounding box center [557, 110] width 8 height 11
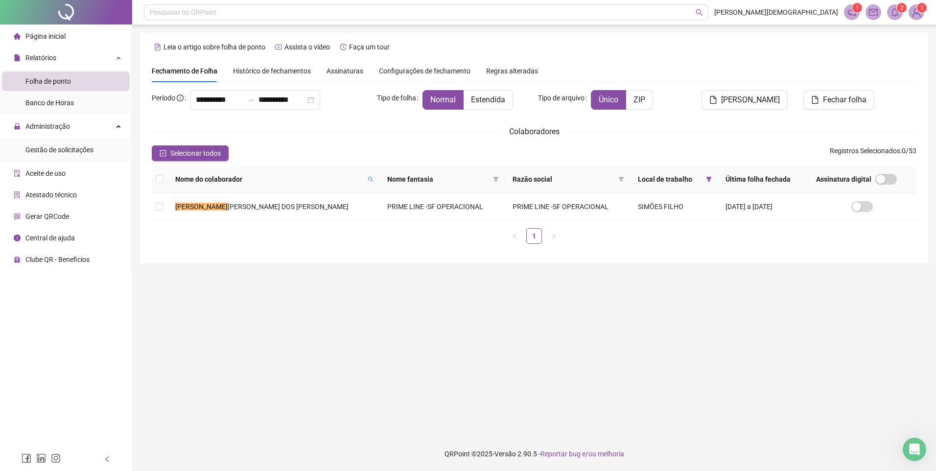
click at [894, 9] on icon "bell" at bounding box center [894, 12] width 7 height 9
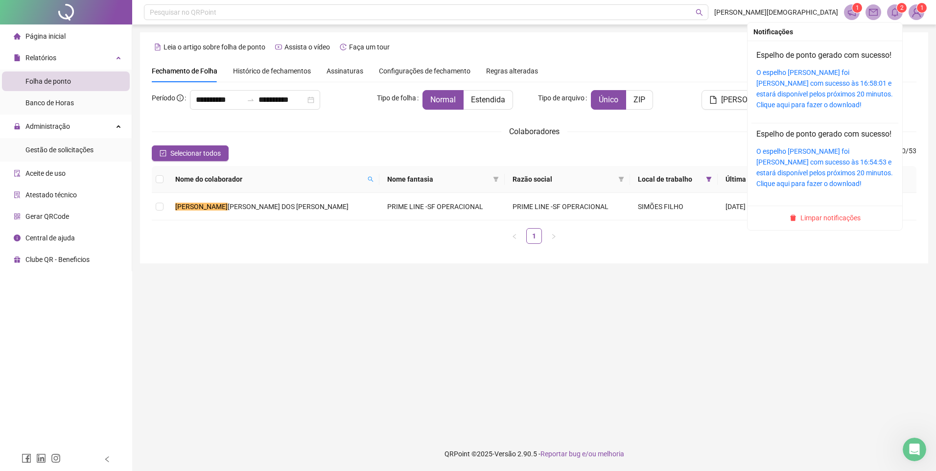
click at [817, 89] on div "O espelho [PERSON_NAME] foi [PERSON_NAME] com sucesso às 16:58:01 e estará disp…" at bounding box center [824, 88] width 137 height 43
click at [792, 97] on link "O espelho [PERSON_NAME] foi [PERSON_NAME] com sucesso às 16:58:01 e estará disp…" at bounding box center [824, 89] width 137 height 40
